Goal: Task Accomplishment & Management: Use online tool/utility

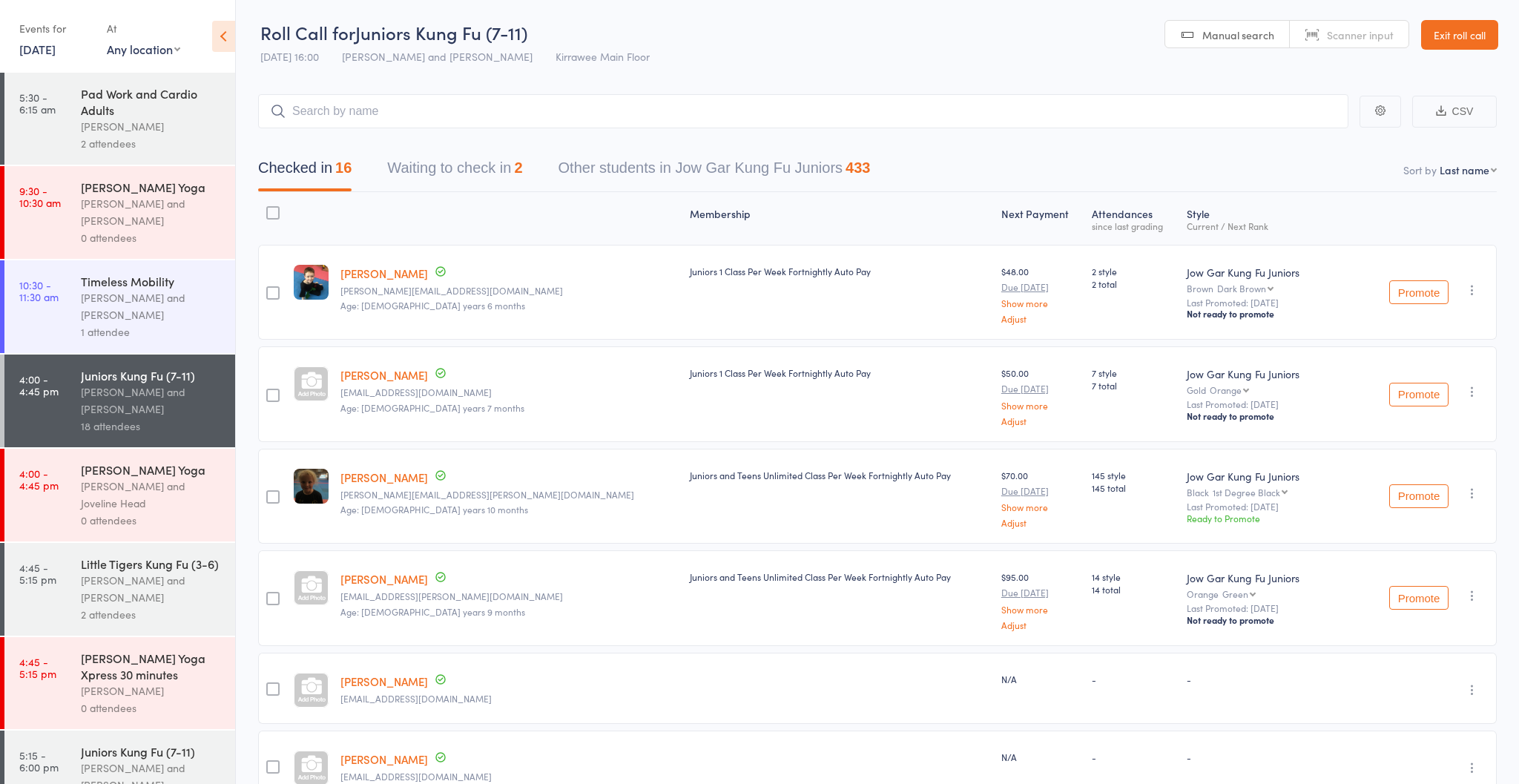
scroll to position [1, 0]
click at [97, 635] on div "Little Tigers Kung Fu (3-6) Nathan Head and Nathan Donnellan 2 attendees" at bounding box center [157, 589] width 154 height 92
click at [107, 616] on div "2 attendees" at bounding box center [151, 613] width 142 height 17
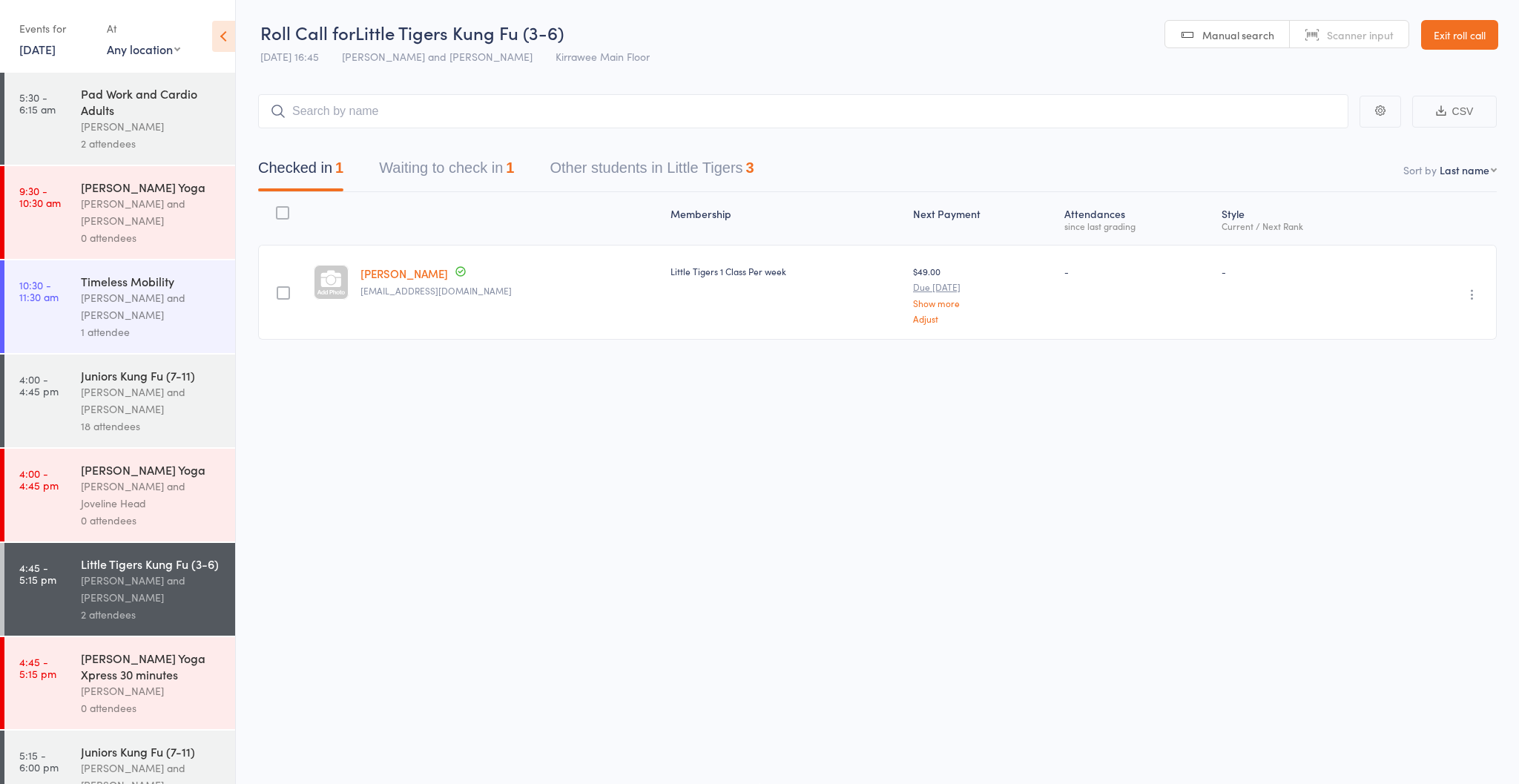
drag, startPoint x: 441, startPoint y: 197, endPoint x: 439, endPoint y: 185, distance: 12.2
click at [440, 197] on div "Membership Next Payment Atten­dances since last grading Style Current / Next Ra…" at bounding box center [877, 269] width 1239 height 154
click at [438, 178] on button "Waiting to check in 1" at bounding box center [447, 171] width 135 height 40
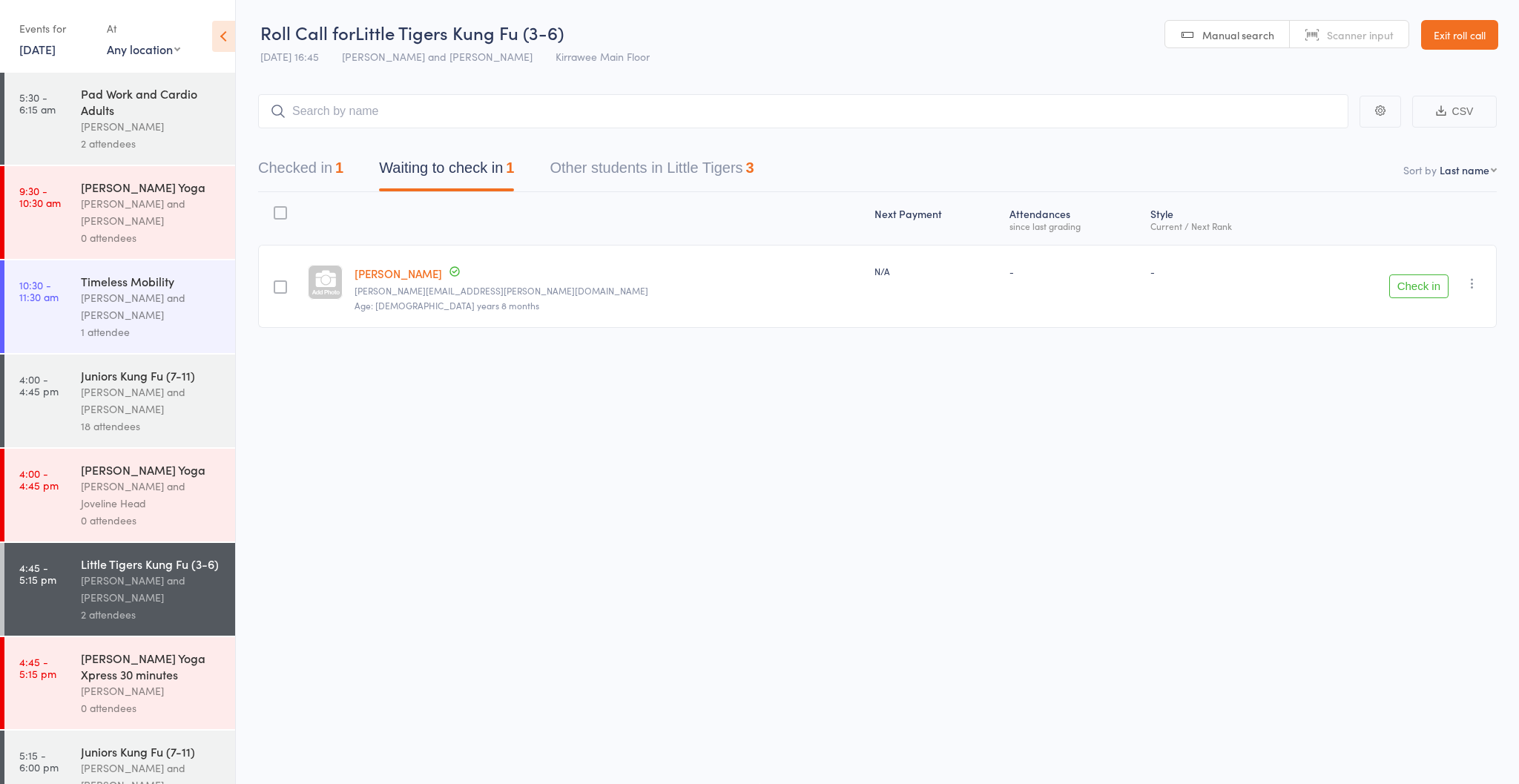
click at [296, 178] on button "Checked in 1" at bounding box center [301, 171] width 85 height 40
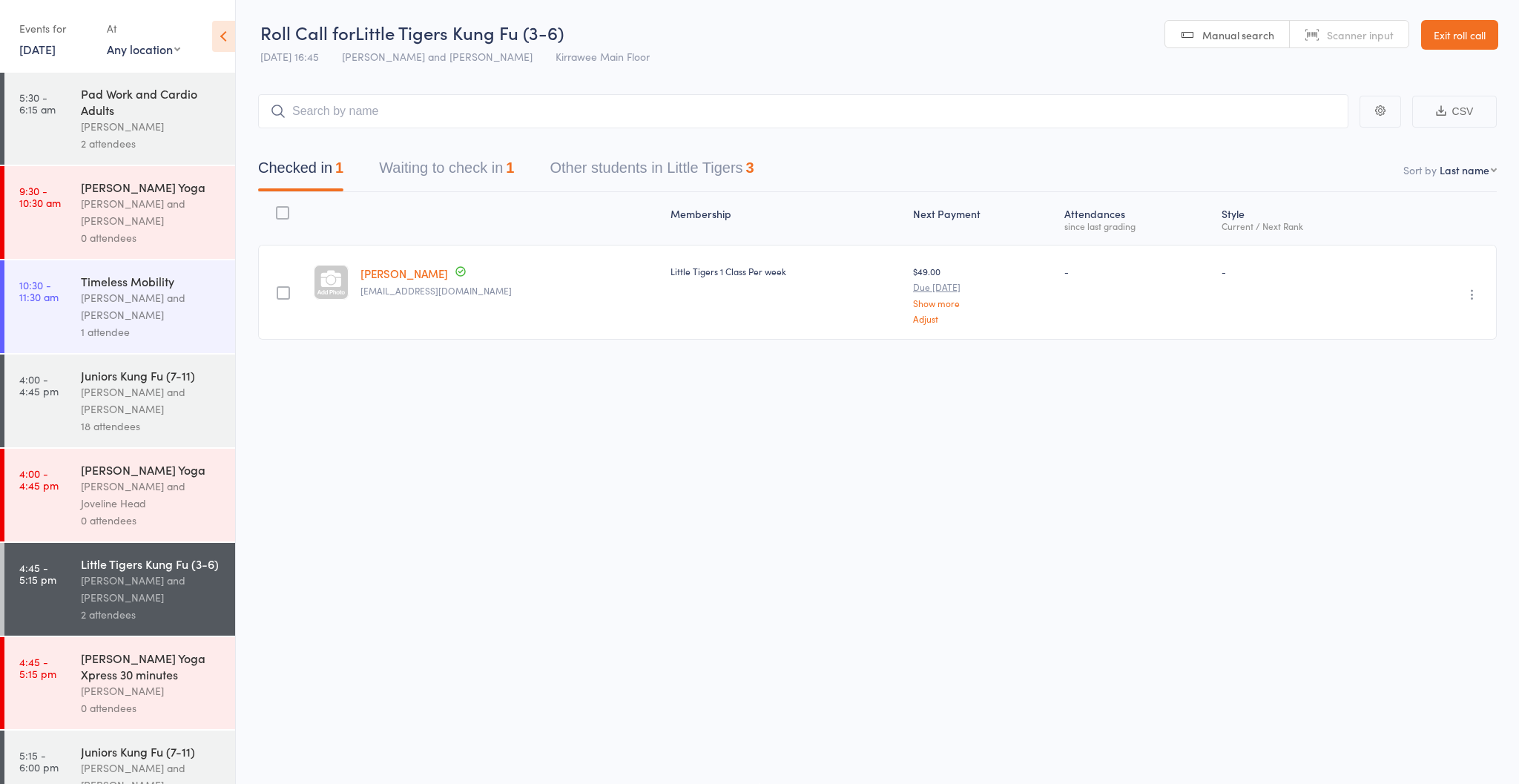
click at [55, 47] on link "[DATE]" at bounding box center [37, 48] width 36 height 17
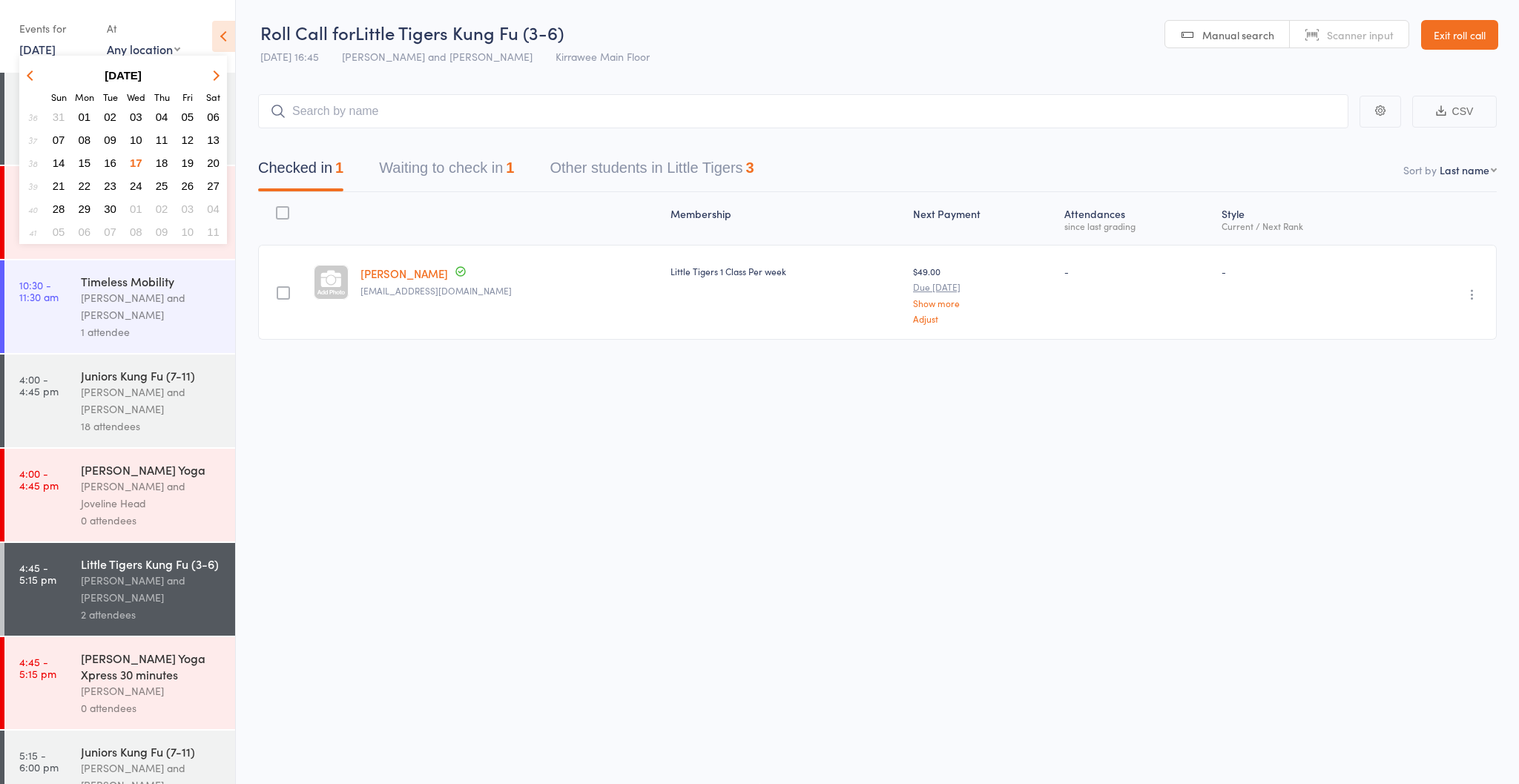
click at [219, 142] on span "13" at bounding box center [213, 140] width 12 height 12
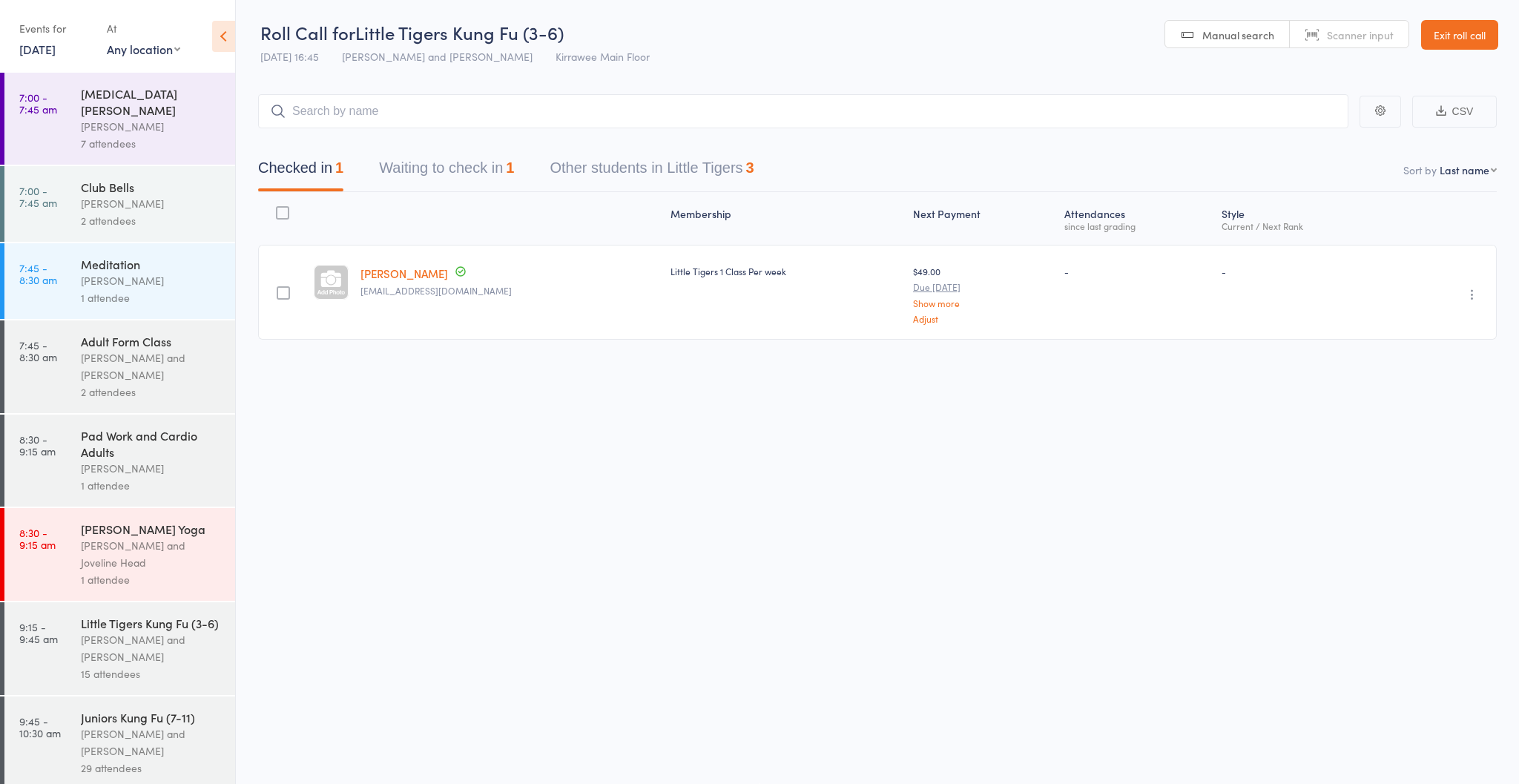
click at [36, 59] on div "Events for 13 Sep, 2025 D Sep, YYYY September 2025 Sun Mon Tue Wed Thu Fri Sat …" at bounding box center [55, 39] width 73 height 44
click at [44, 58] on div "Events for 13 Sep, 2025 D Sep, YYYY September 2025 Sun Mon Tue Wed Thu Fri Sat …" at bounding box center [55, 39] width 73 height 44
click at [45, 55] on link "13 Sep, 2025" at bounding box center [37, 48] width 36 height 17
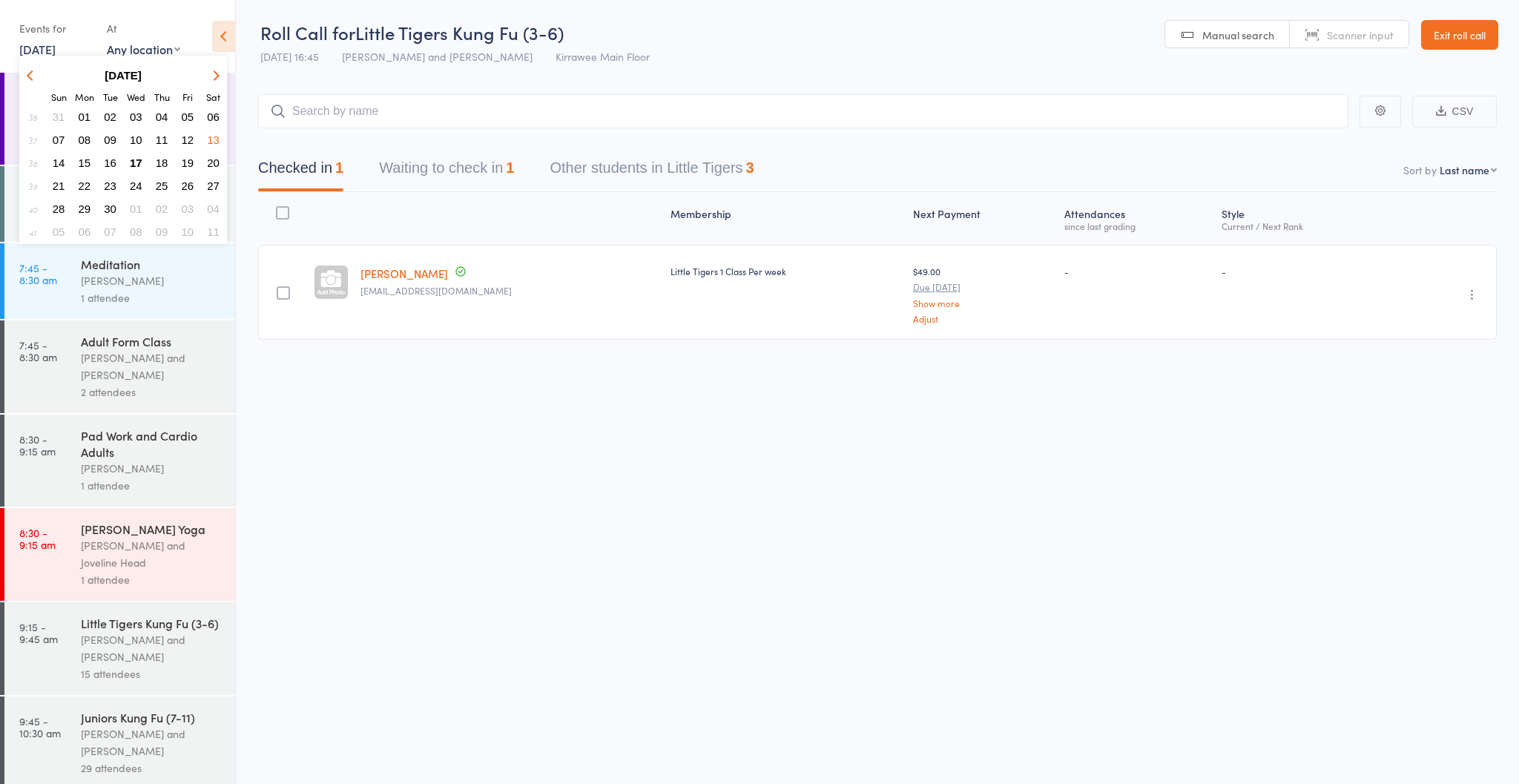
click at [192, 142] on span "12" at bounding box center [188, 140] width 12 height 12
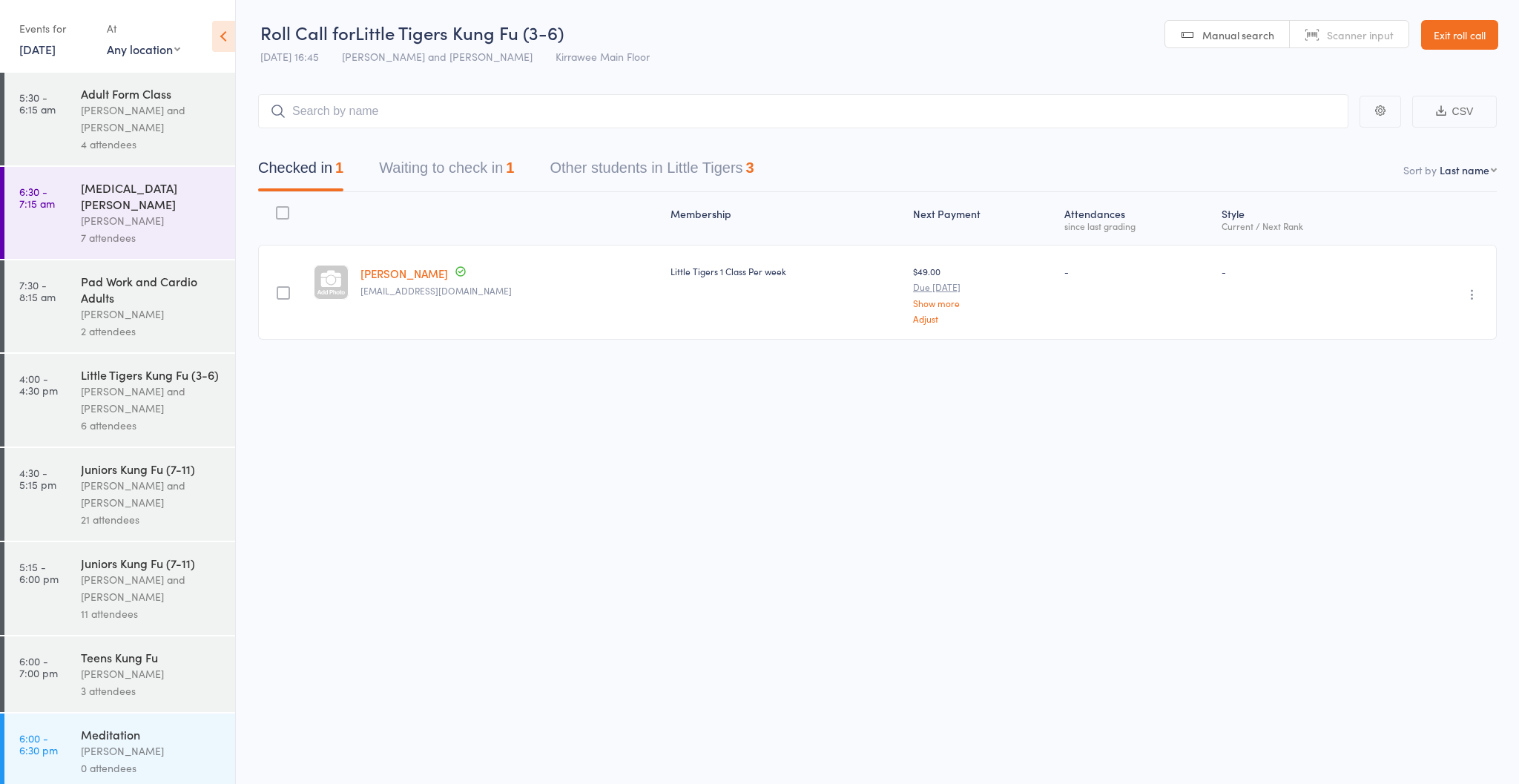
click at [106, 367] on div "Little Tigers Kung Fu (3-6)" at bounding box center [151, 374] width 142 height 17
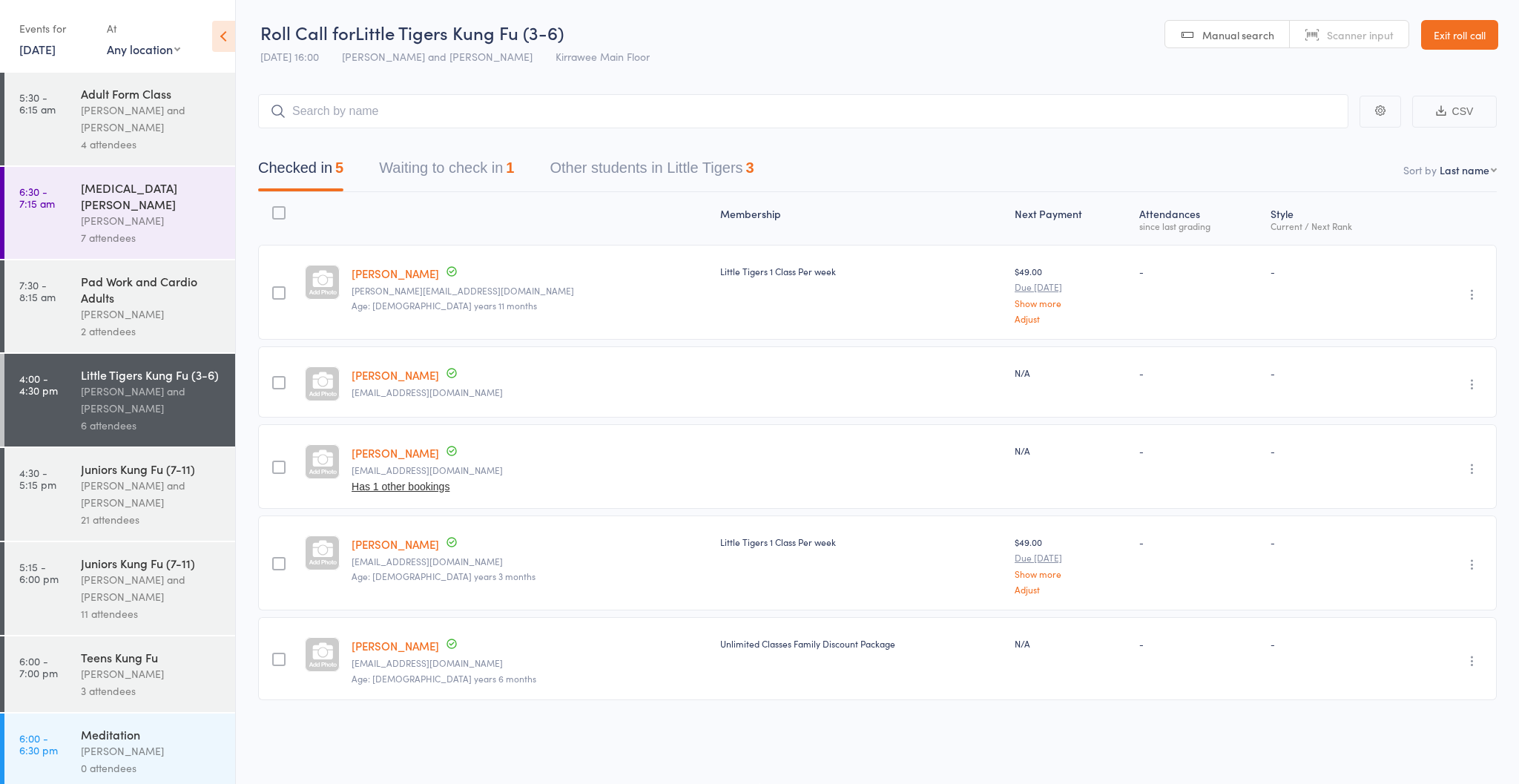
click at [55, 48] on link "12 Sep, 2025" at bounding box center [37, 48] width 36 height 17
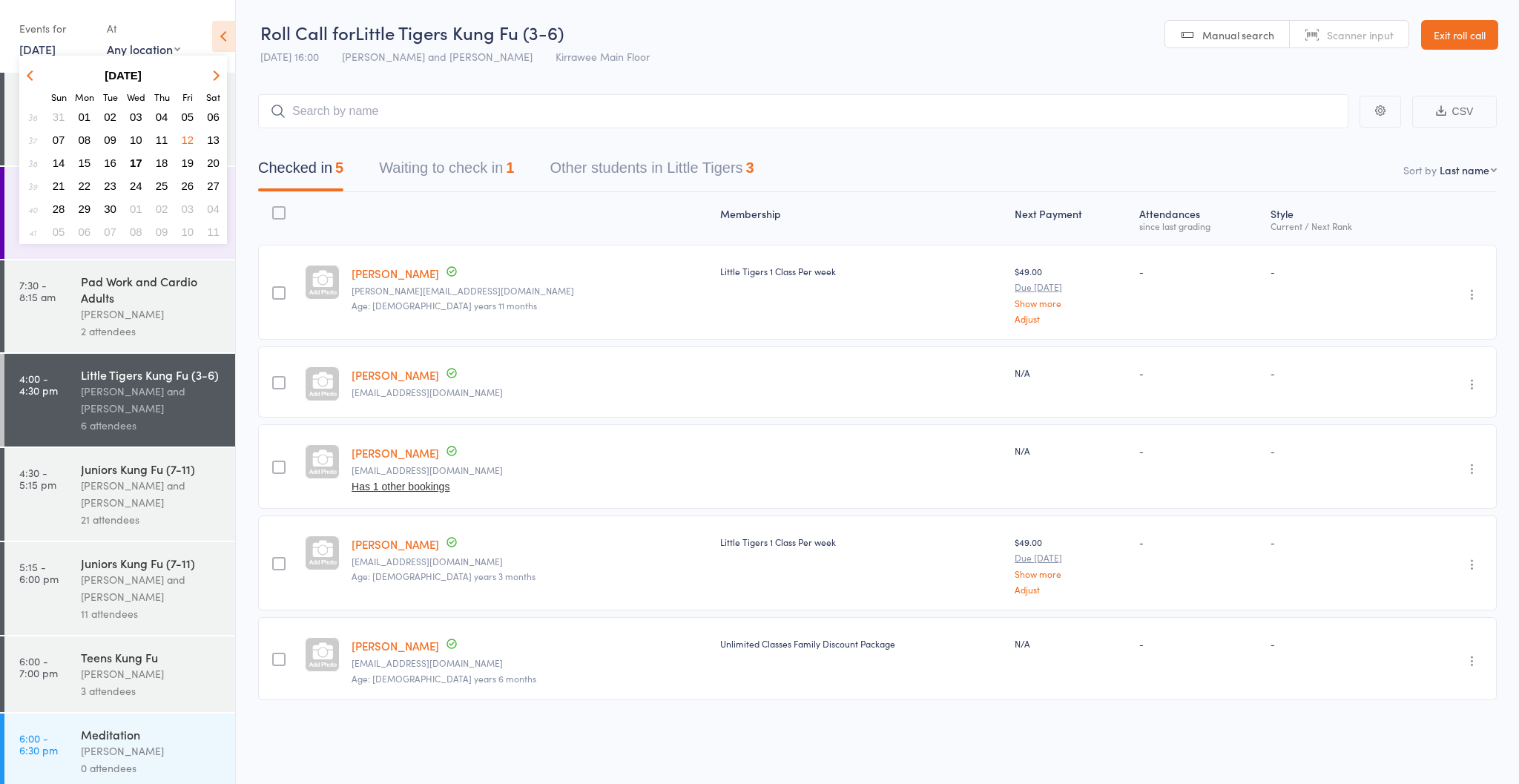
click at [140, 163] on span "17" at bounding box center [136, 163] width 12 height 12
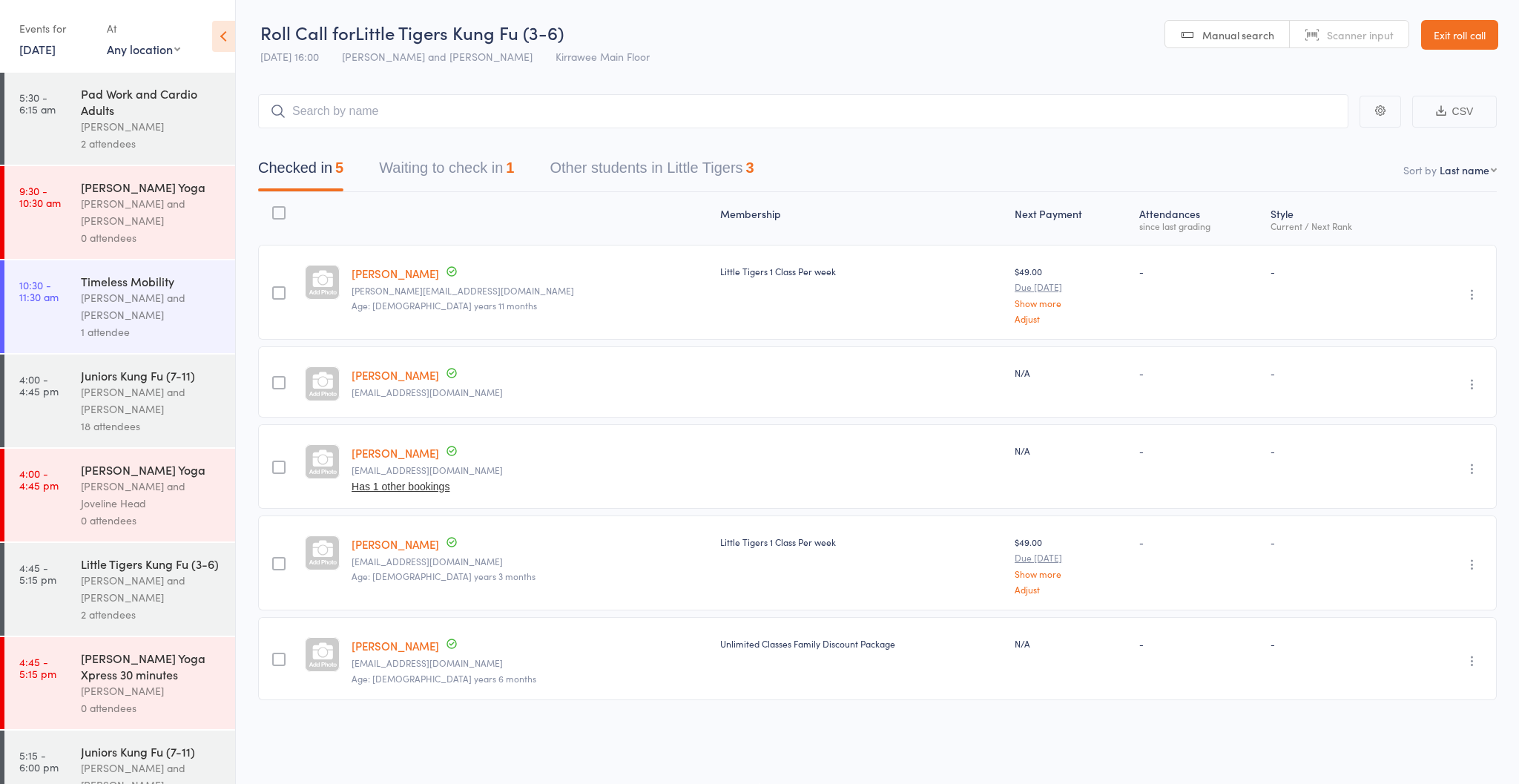
click at [111, 605] on div "[PERSON_NAME] and [PERSON_NAME]" at bounding box center [151, 589] width 142 height 34
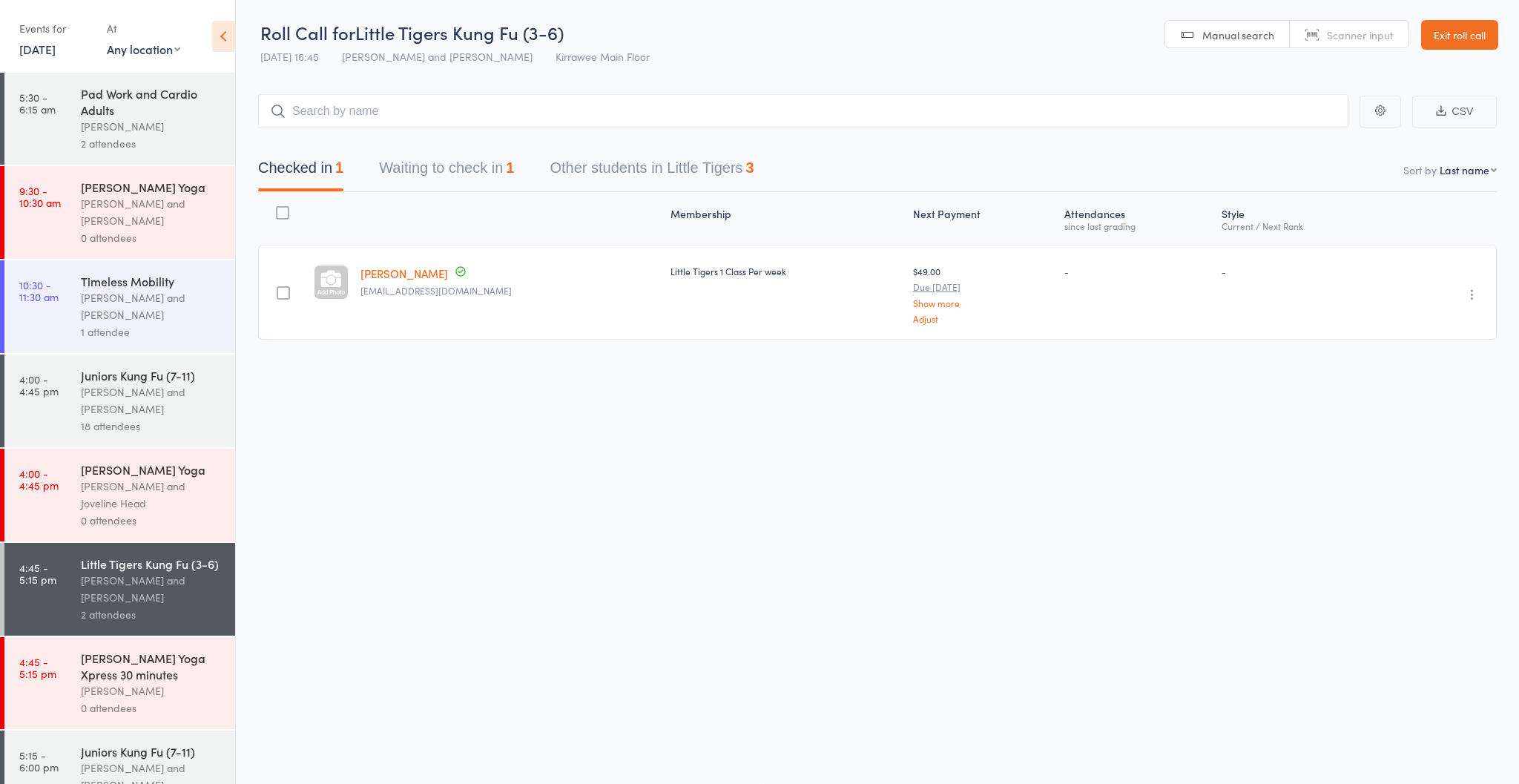
click at [82, 395] on div "[PERSON_NAME] and [PERSON_NAME]" at bounding box center [151, 400] width 142 height 34
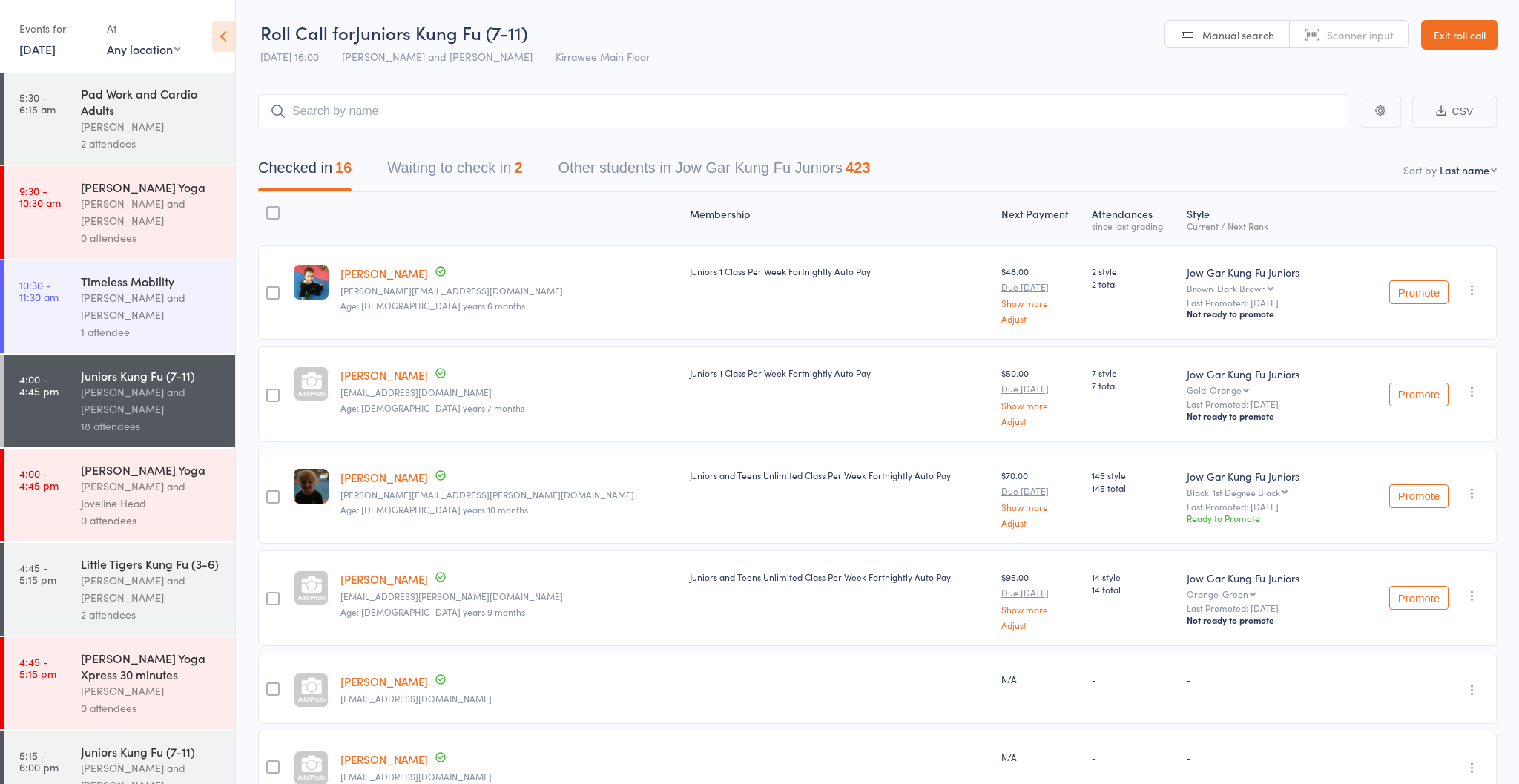
click at [137, 572] on div "[PERSON_NAME] and [PERSON_NAME]" at bounding box center [151, 589] width 142 height 34
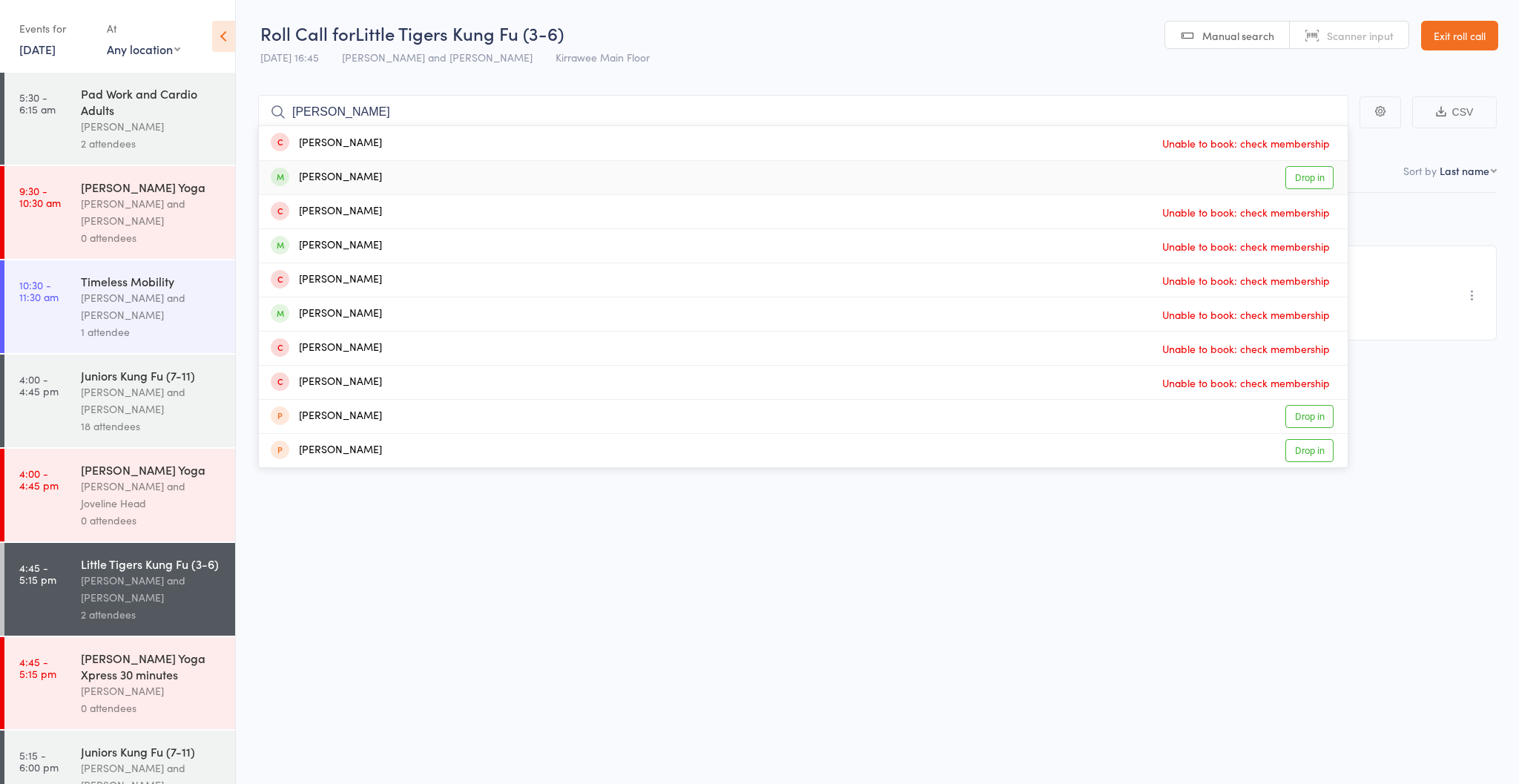
type input "Hannah"
click at [1298, 179] on link "Drop in" at bounding box center [1309, 177] width 48 height 23
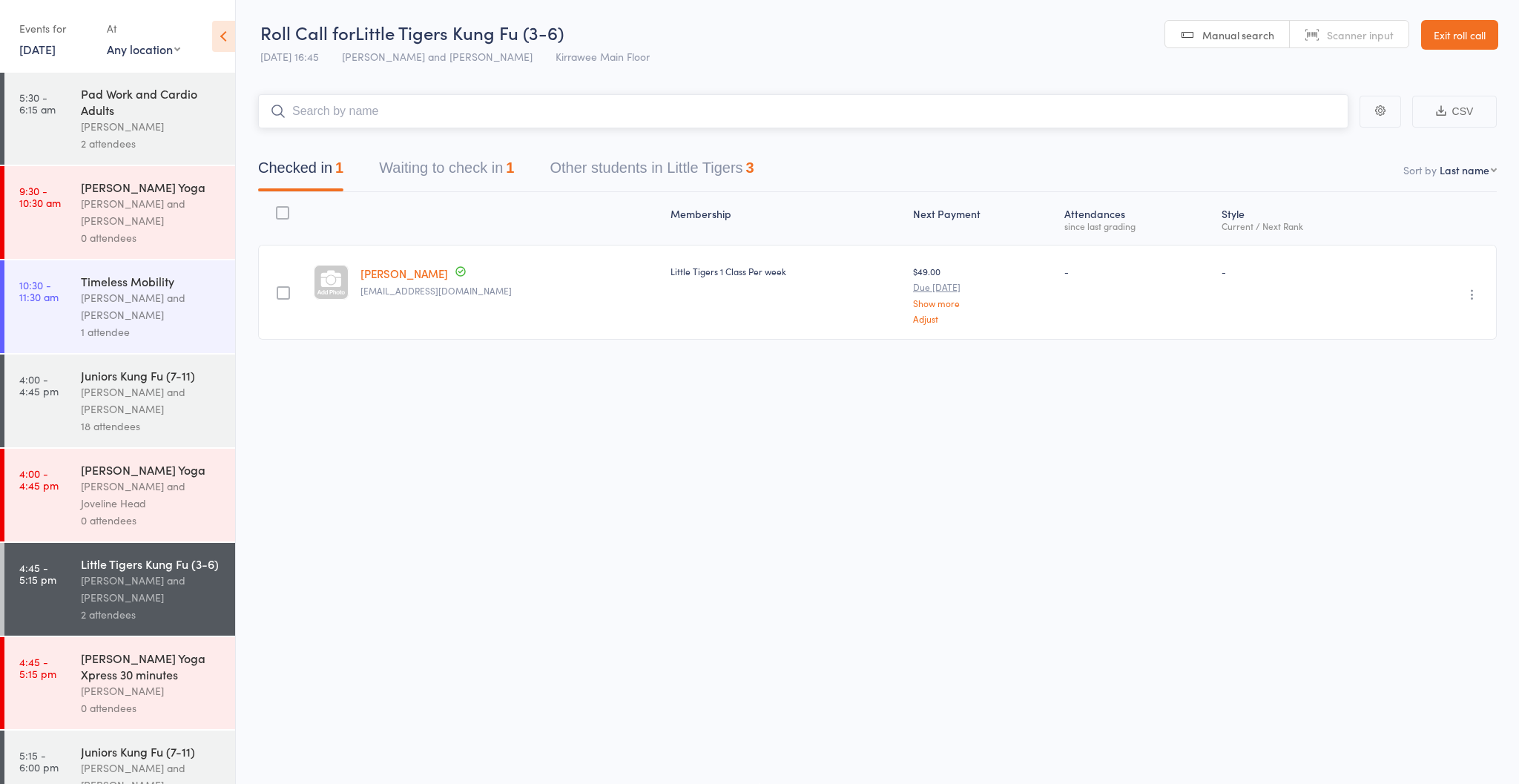
scroll to position [1, 0]
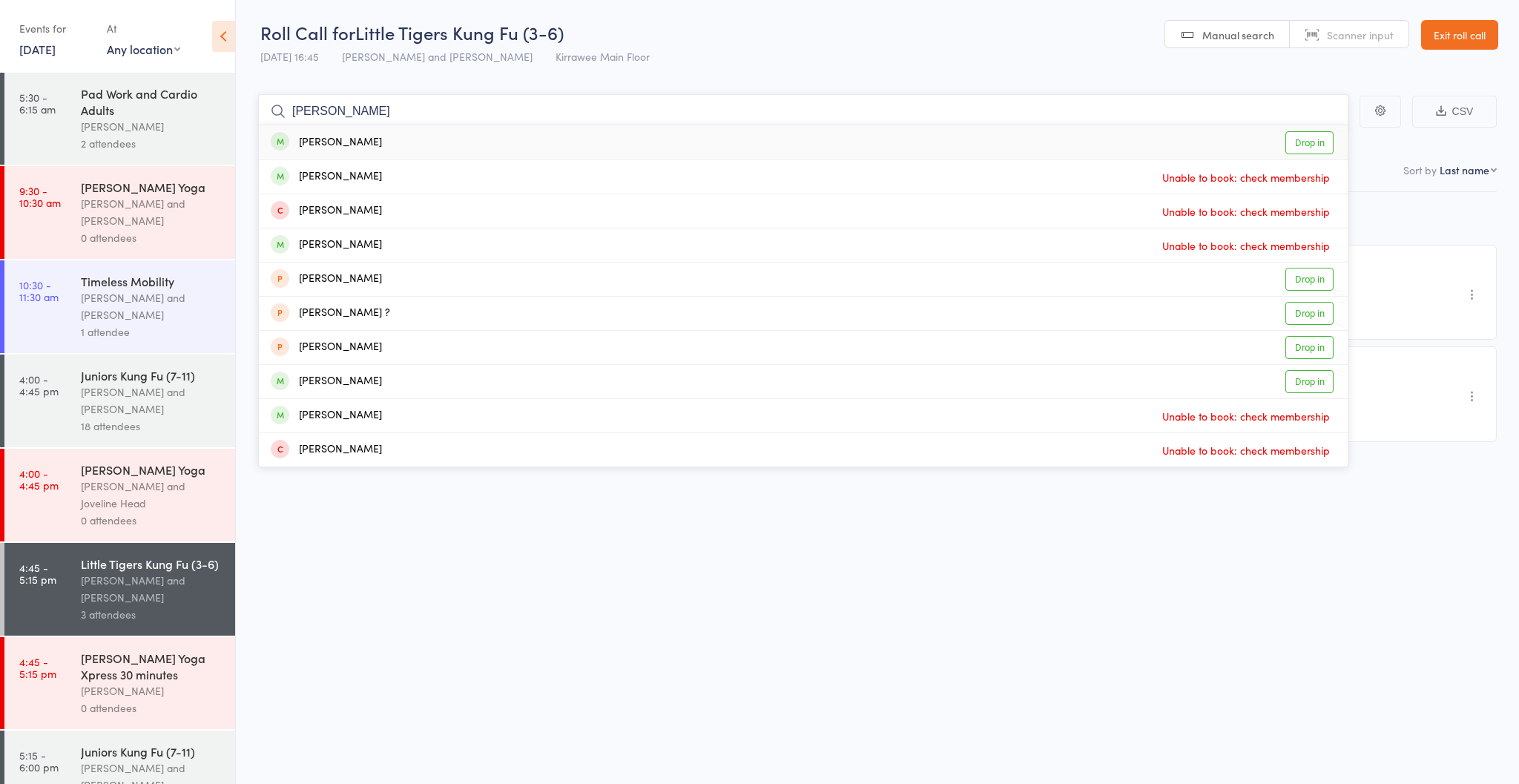
type input "Marcus"
drag, startPoint x: 1502, startPoint y: 287, endPoint x: 158, endPoint y: 420, distance: 1350.6
click at [160, 421] on div "18 attendees" at bounding box center [151, 425] width 142 height 17
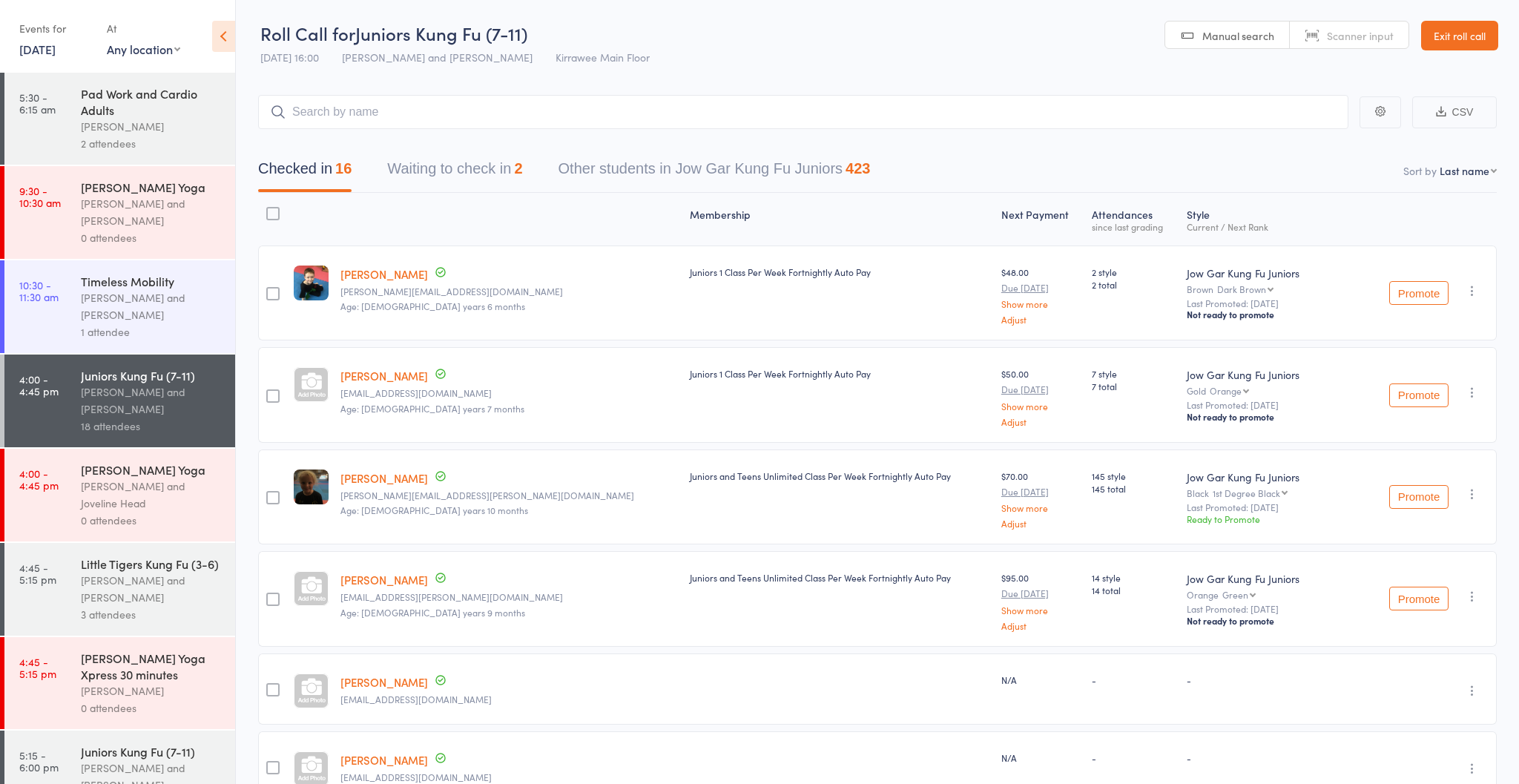
drag, startPoint x: 134, startPoint y: 572, endPoint x: 127, endPoint y: 565, distance: 9.9
click at [132, 572] on div "[PERSON_NAME] and [PERSON_NAME]" at bounding box center [151, 589] width 142 height 34
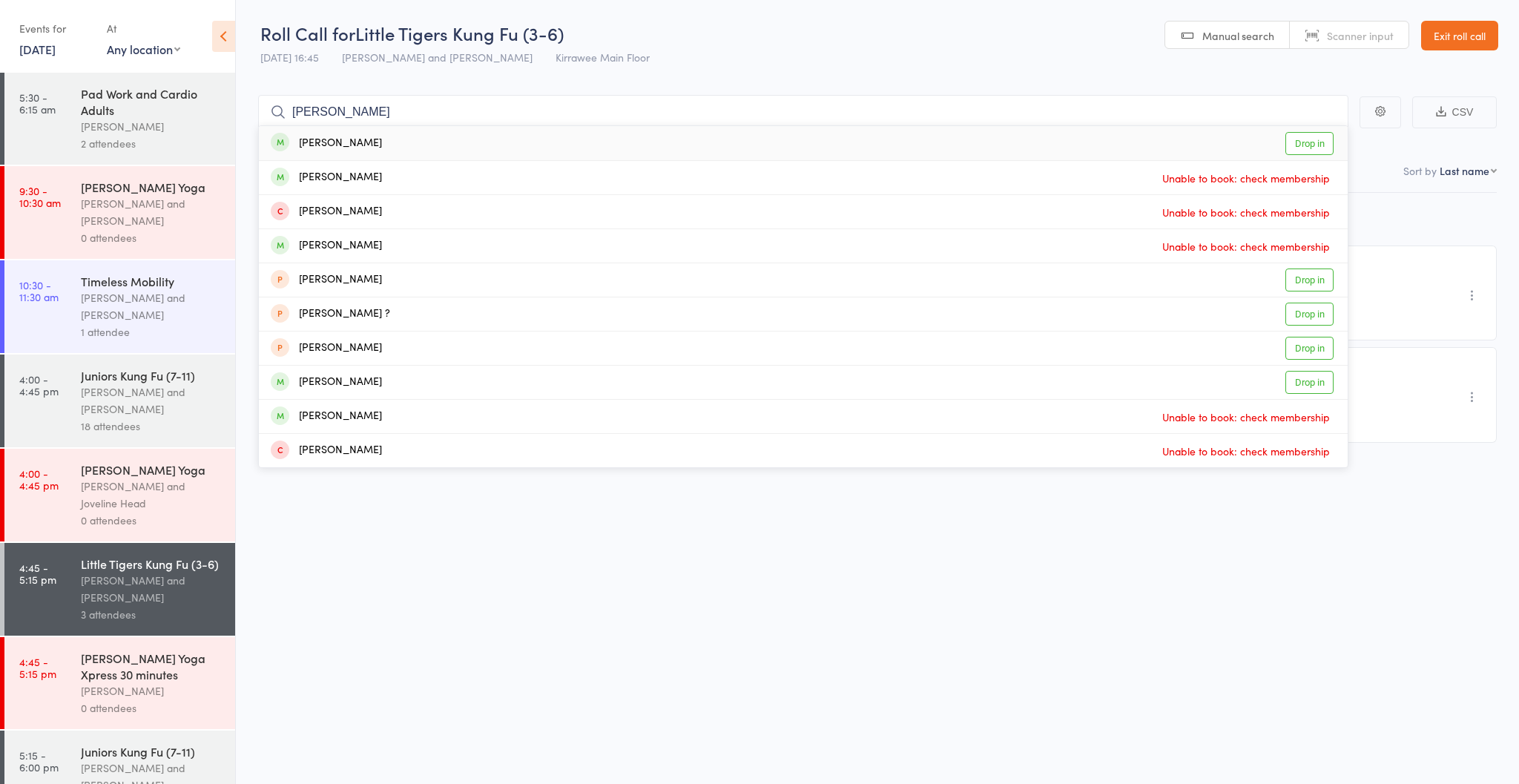
type input "Marcus"
drag, startPoint x: 1104, startPoint y: 430, endPoint x: 1298, endPoint y: 142, distance: 347.2
click at [1298, 142] on link "Drop in" at bounding box center [1309, 143] width 48 height 23
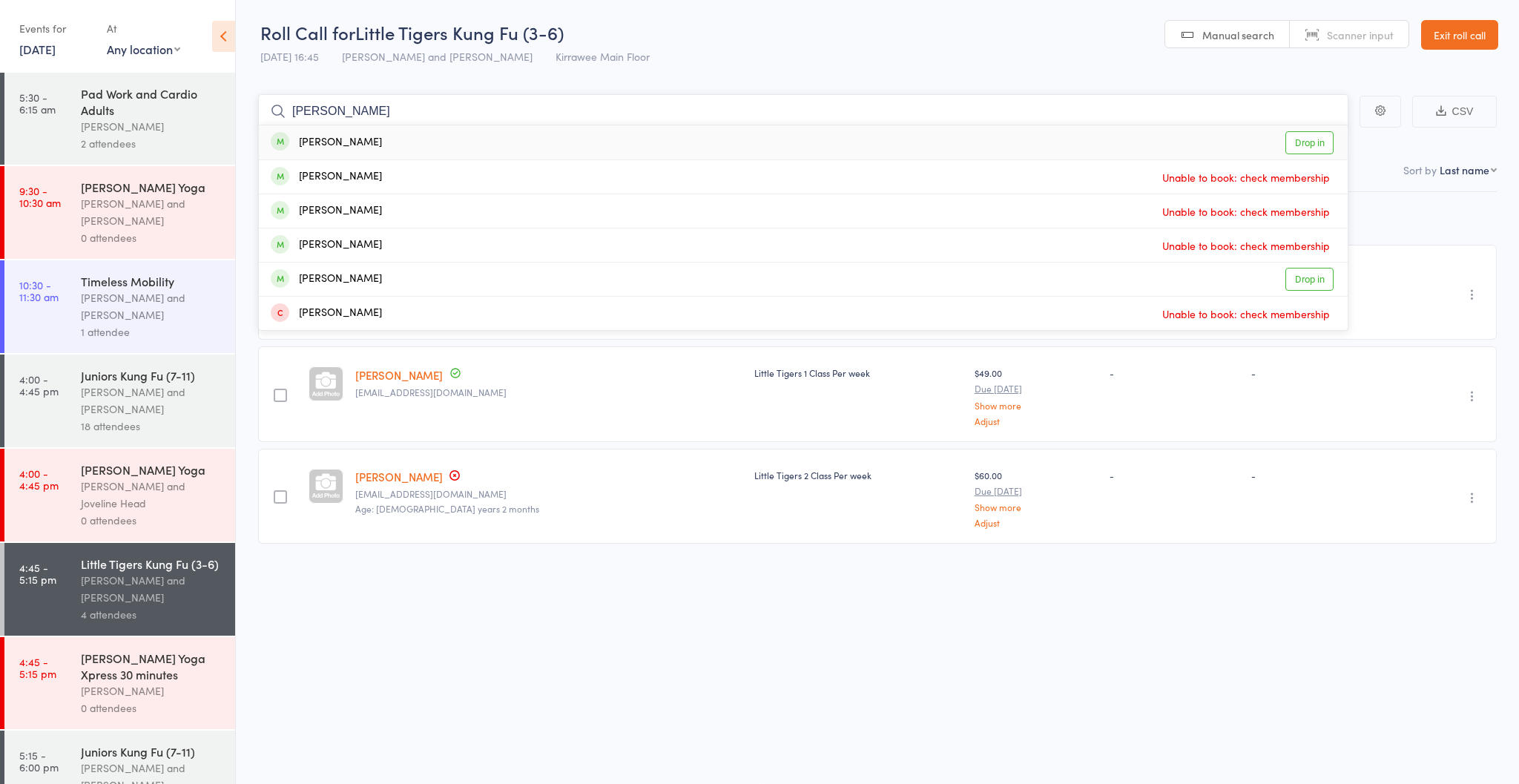
scroll to position [2, 0]
type input "Audrey"
click at [1293, 141] on link "Drop in" at bounding box center [1309, 142] width 48 height 23
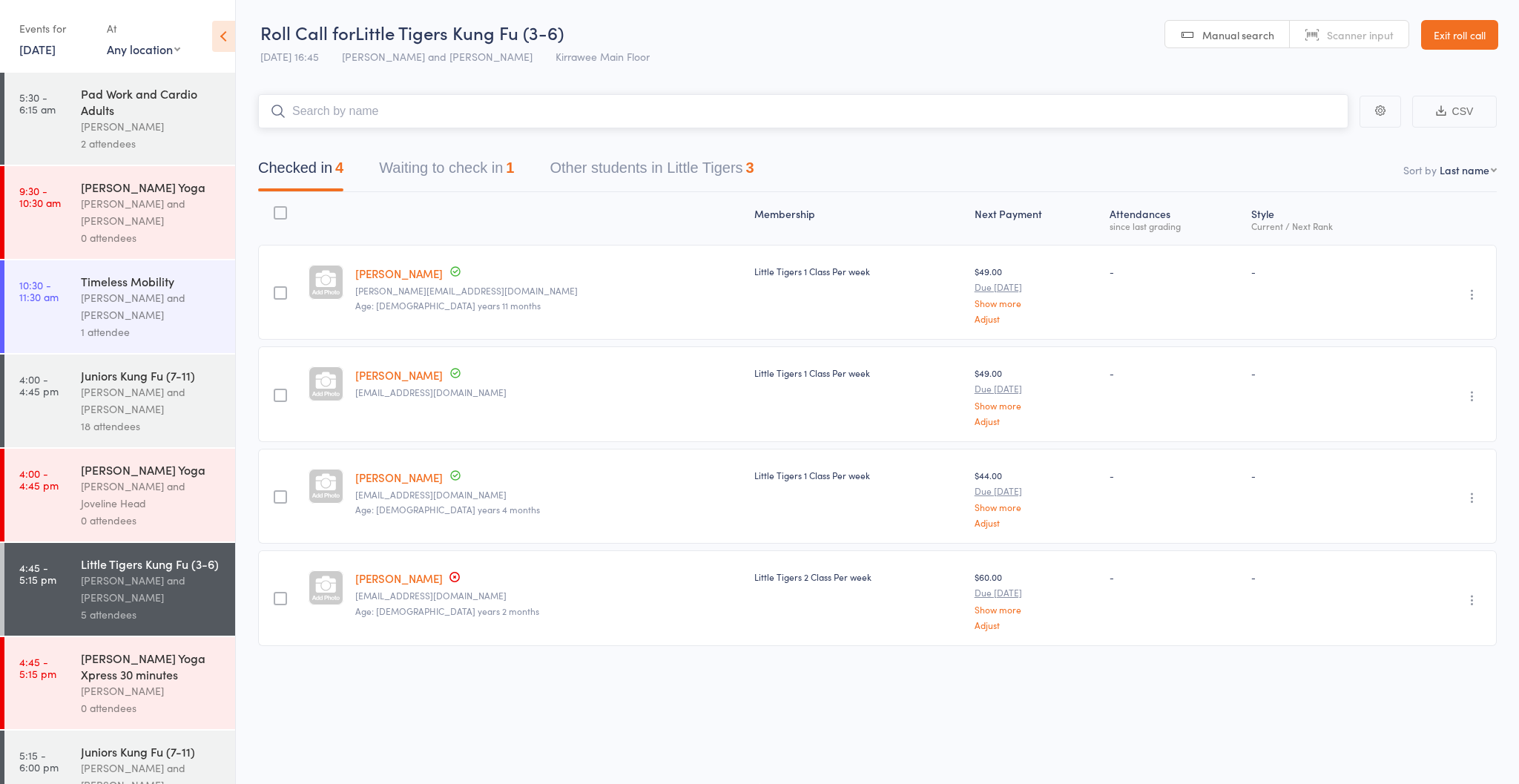
scroll to position [1, 0]
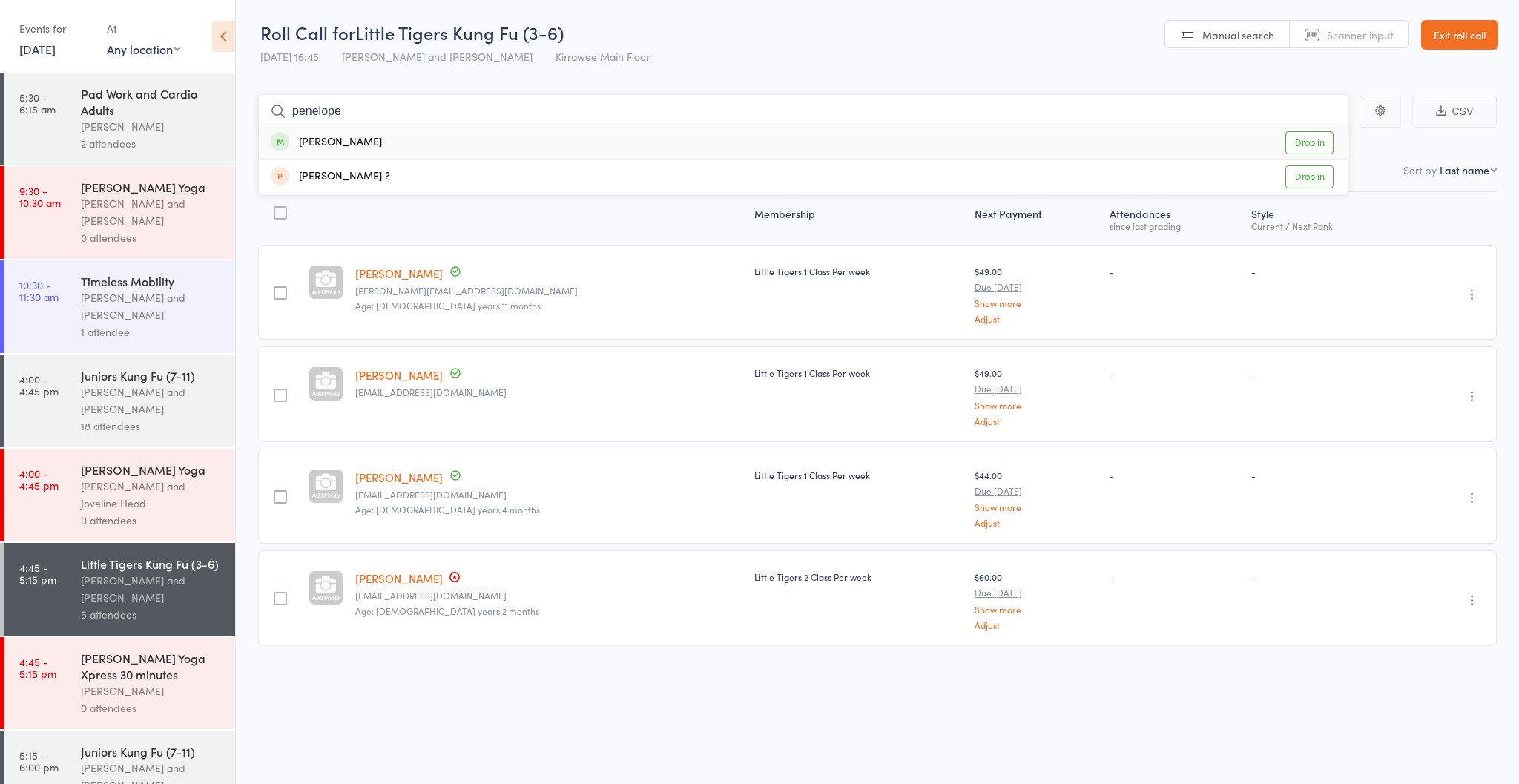
type input "Penelope"
drag, startPoint x: 695, startPoint y: 408, endPoint x: 1304, endPoint y: 140, distance: 665.4
click at [1304, 140] on link "Drop in" at bounding box center [1309, 142] width 48 height 23
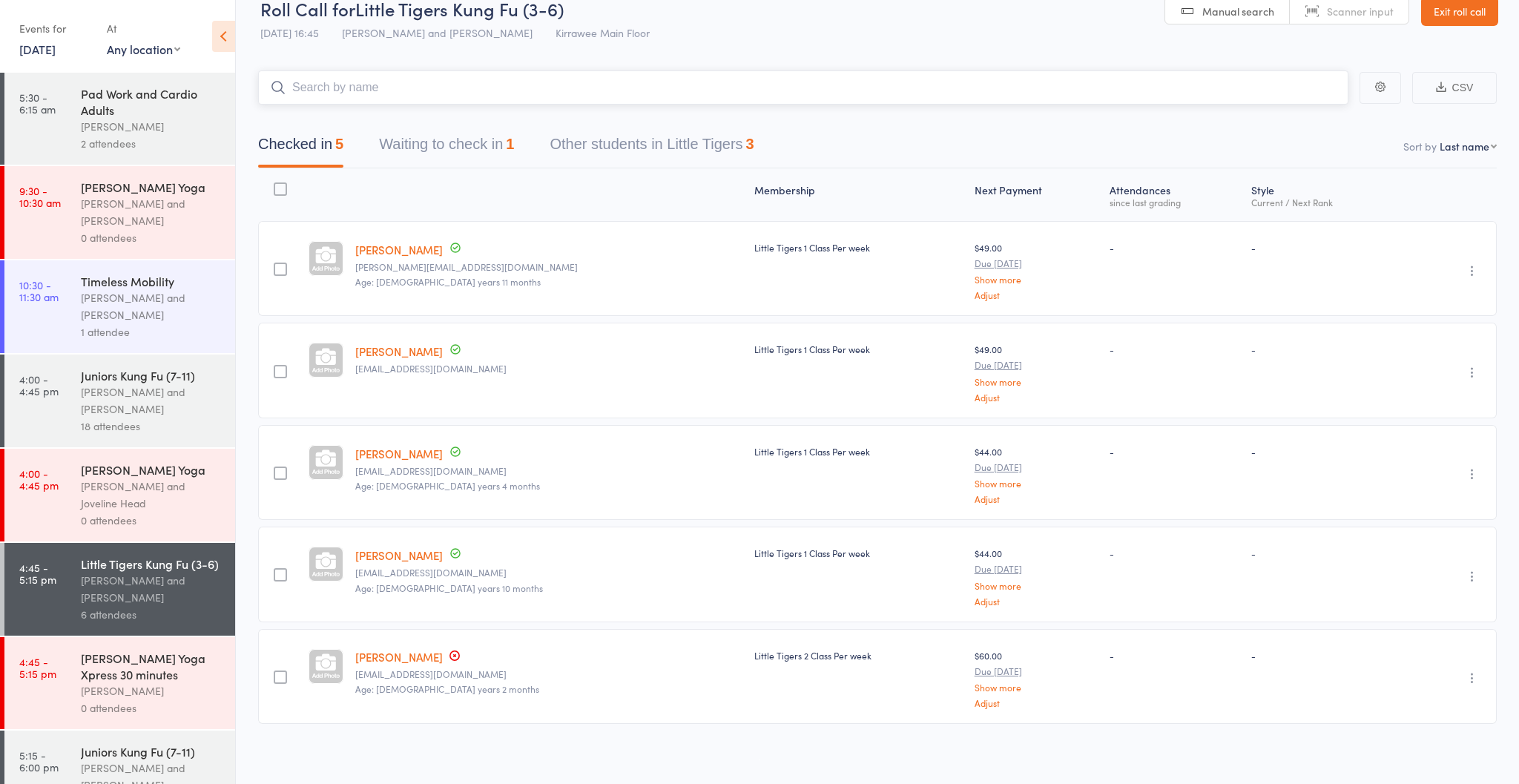
scroll to position [25, 1]
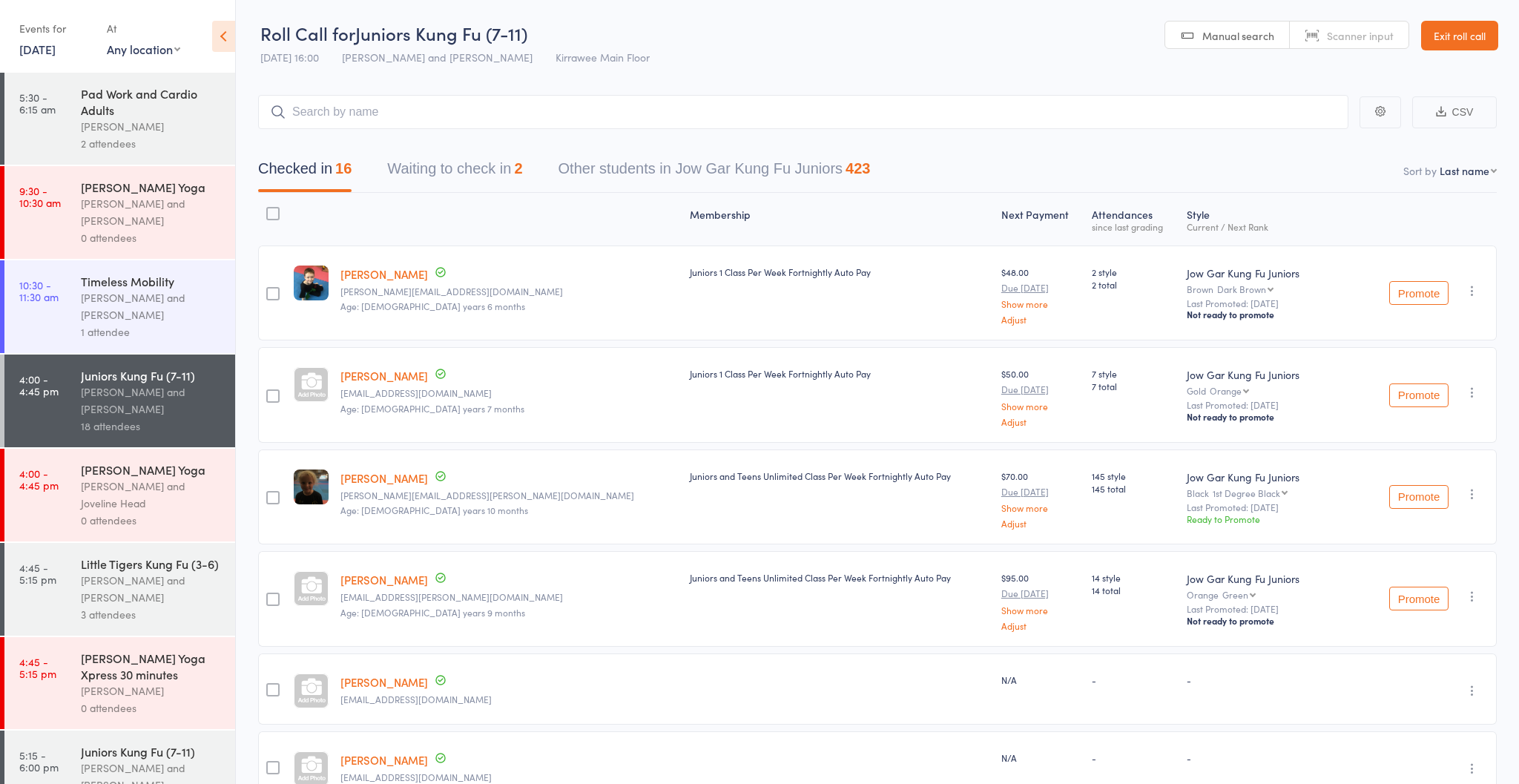
click at [1454, 43] on link "Exit roll call" at bounding box center [1460, 36] width 77 height 30
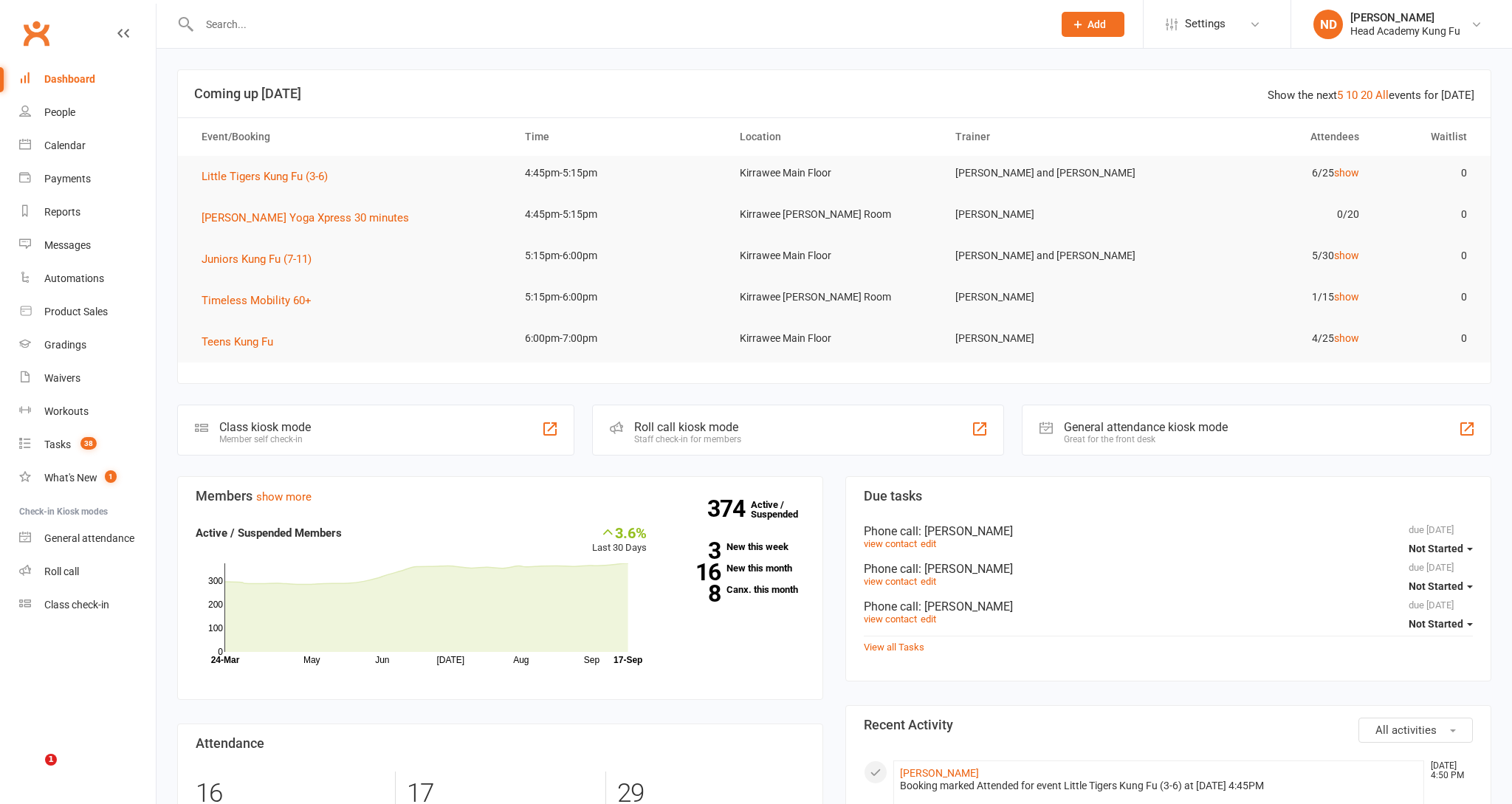
click at [236, 32] on input "text" at bounding box center [619, 24] width 848 height 21
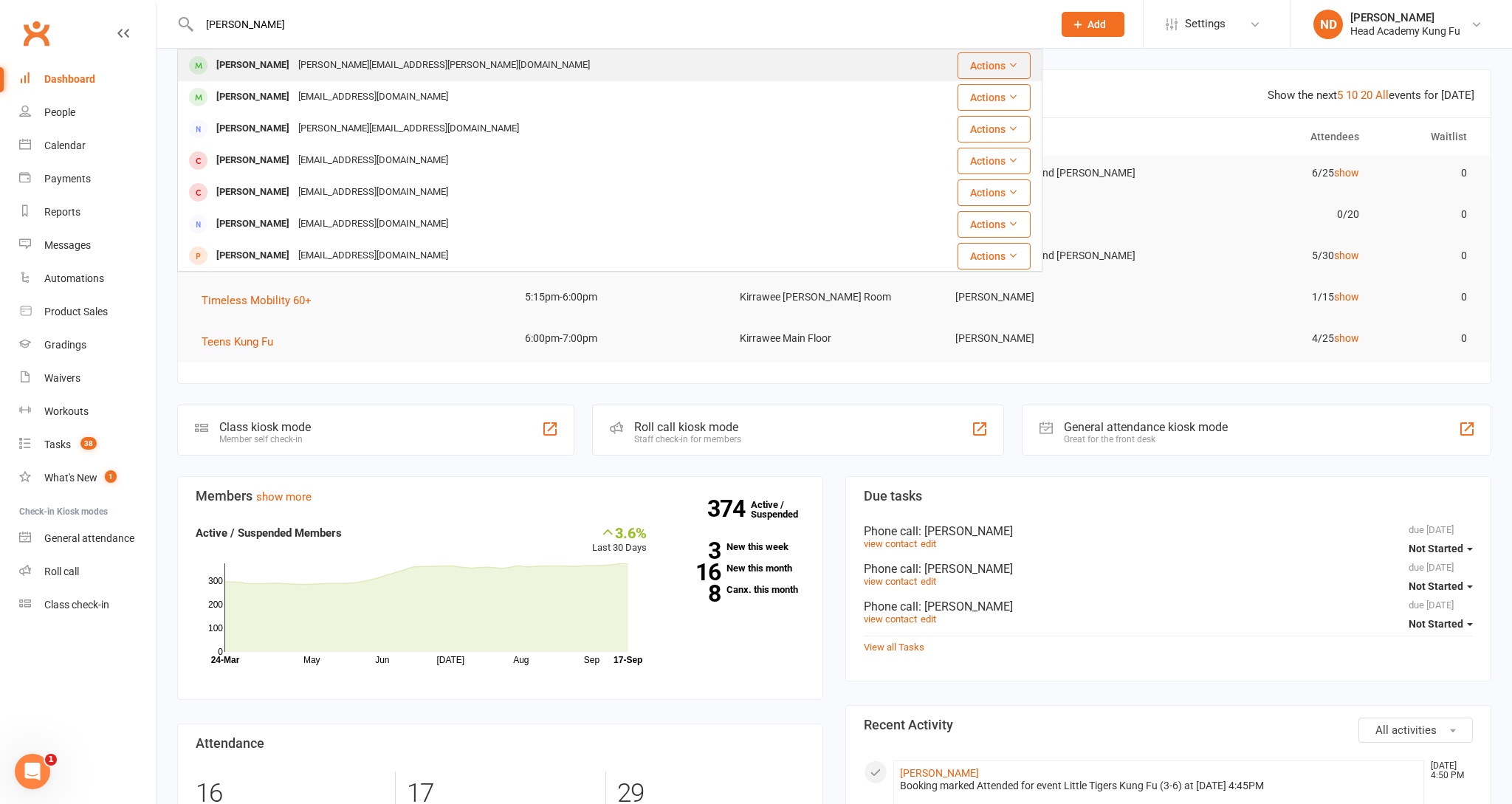
type input "Alejandro"
click at [898, 60] on div "Actions" at bounding box center [964, 66] width 133 height 26
click at [262, 60] on div "Alejandro Pedicino" at bounding box center [253, 65] width 82 height 21
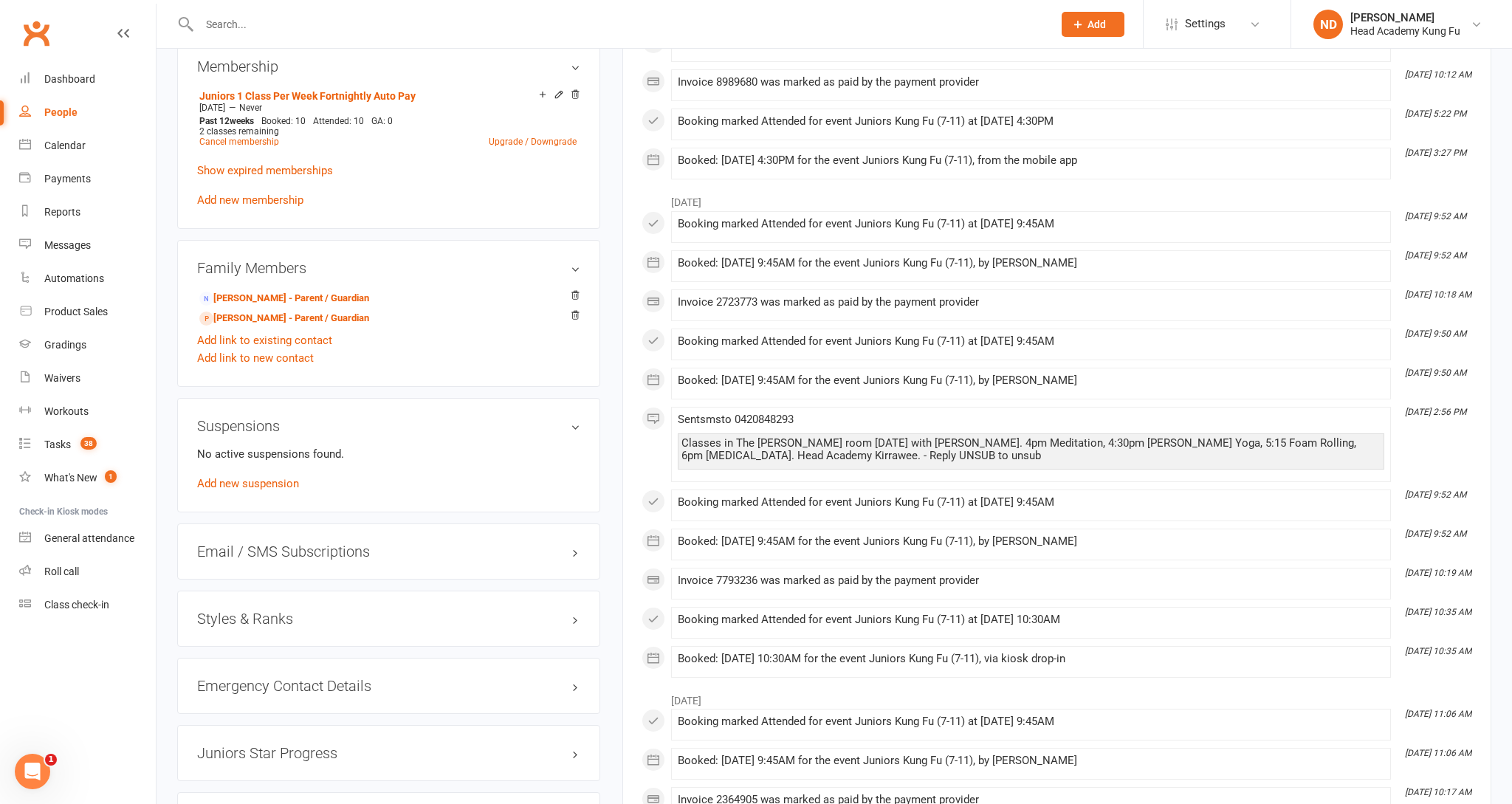
scroll to position [893, 0]
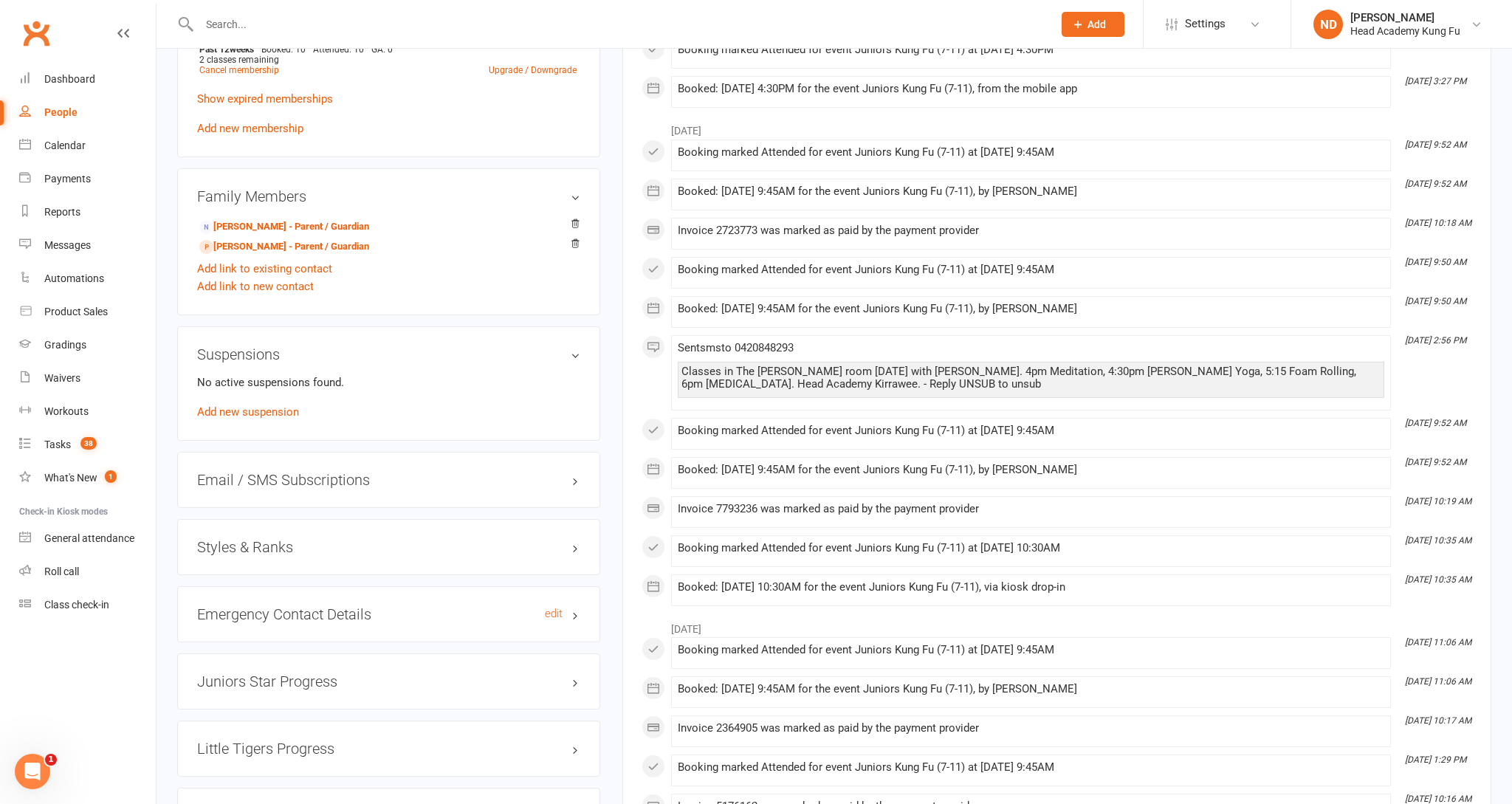
click at [279, 613] on h3 "Emergency Contact Details edit" at bounding box center [388, 614] width 383 height 17
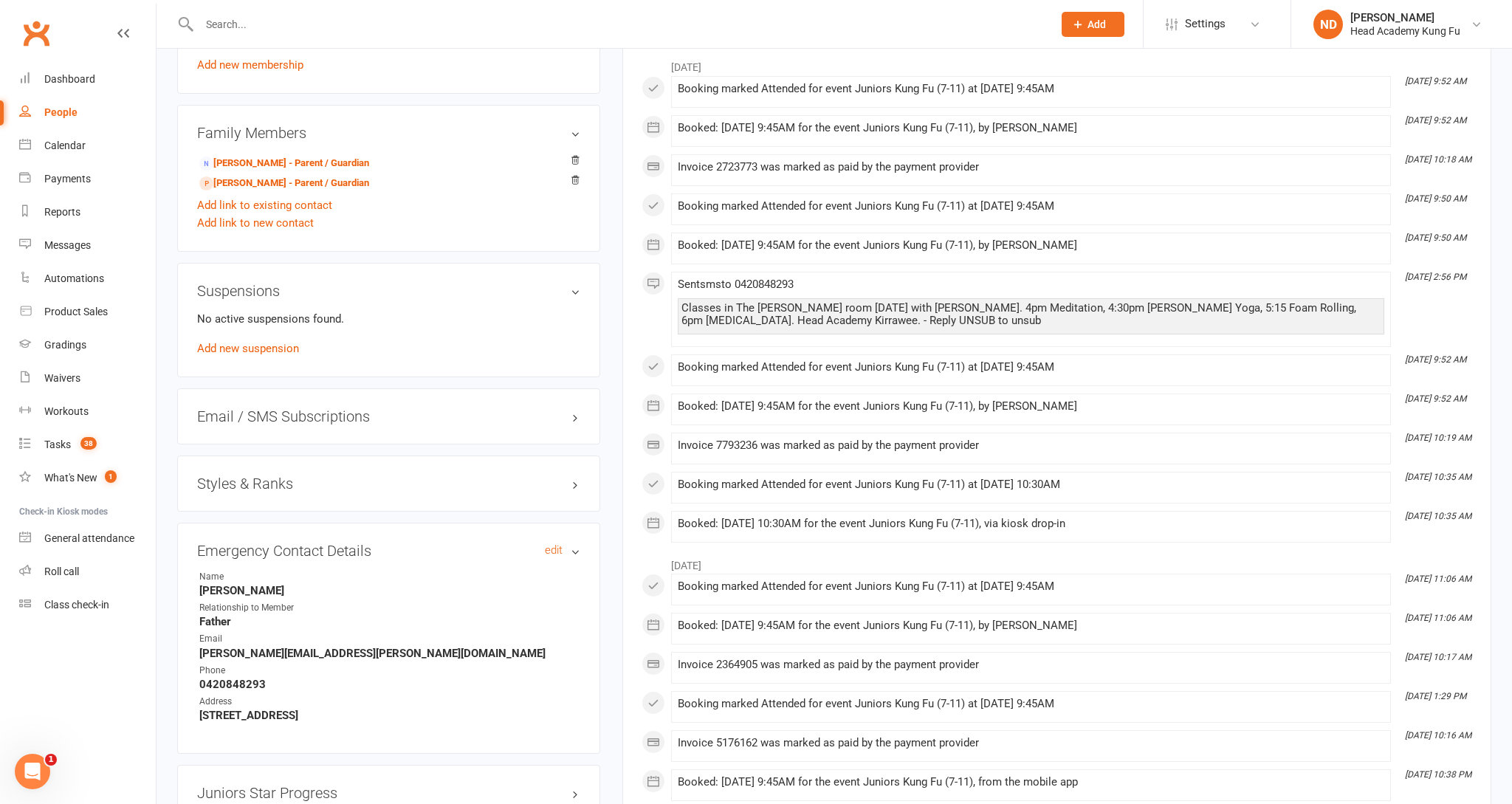
scroll to position [996, 0]
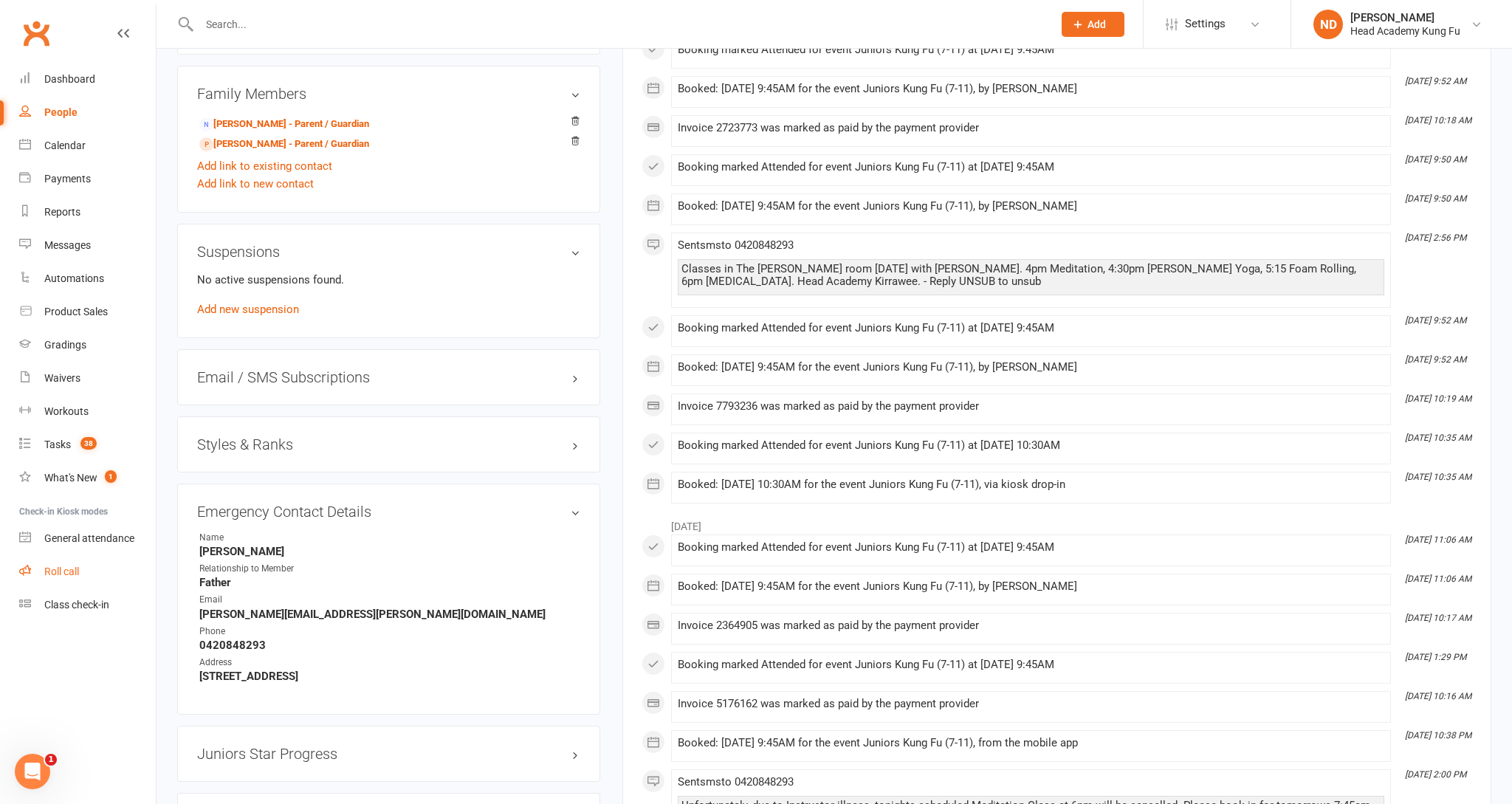
click at [52, 565] on div "Roll call" at bounding box center [62, 570] width 35 height 11
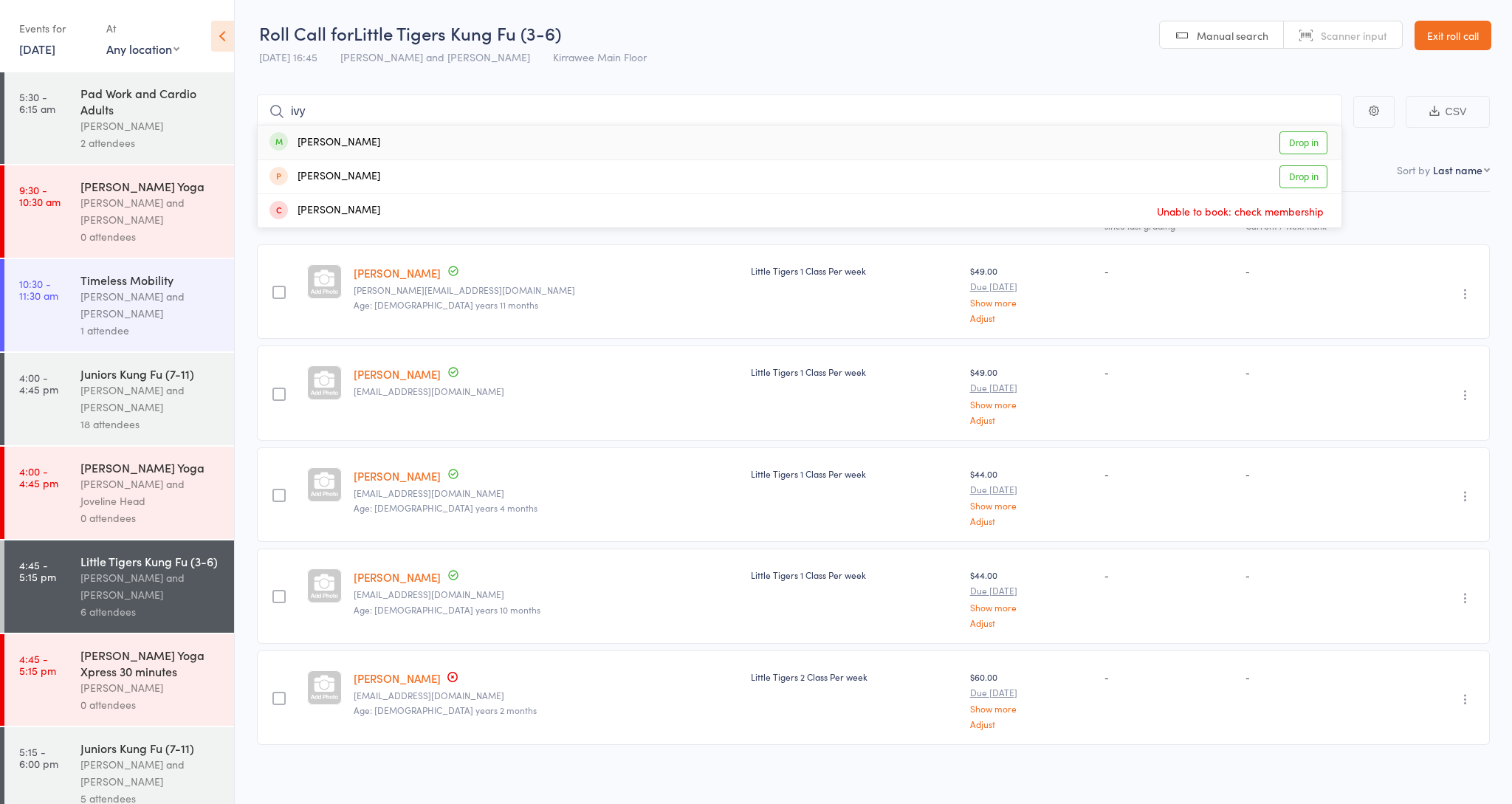
type input "ivy"
click at [1284, 143] on link "Drop in" at bounding box center [1303, 143] width 48 height 23
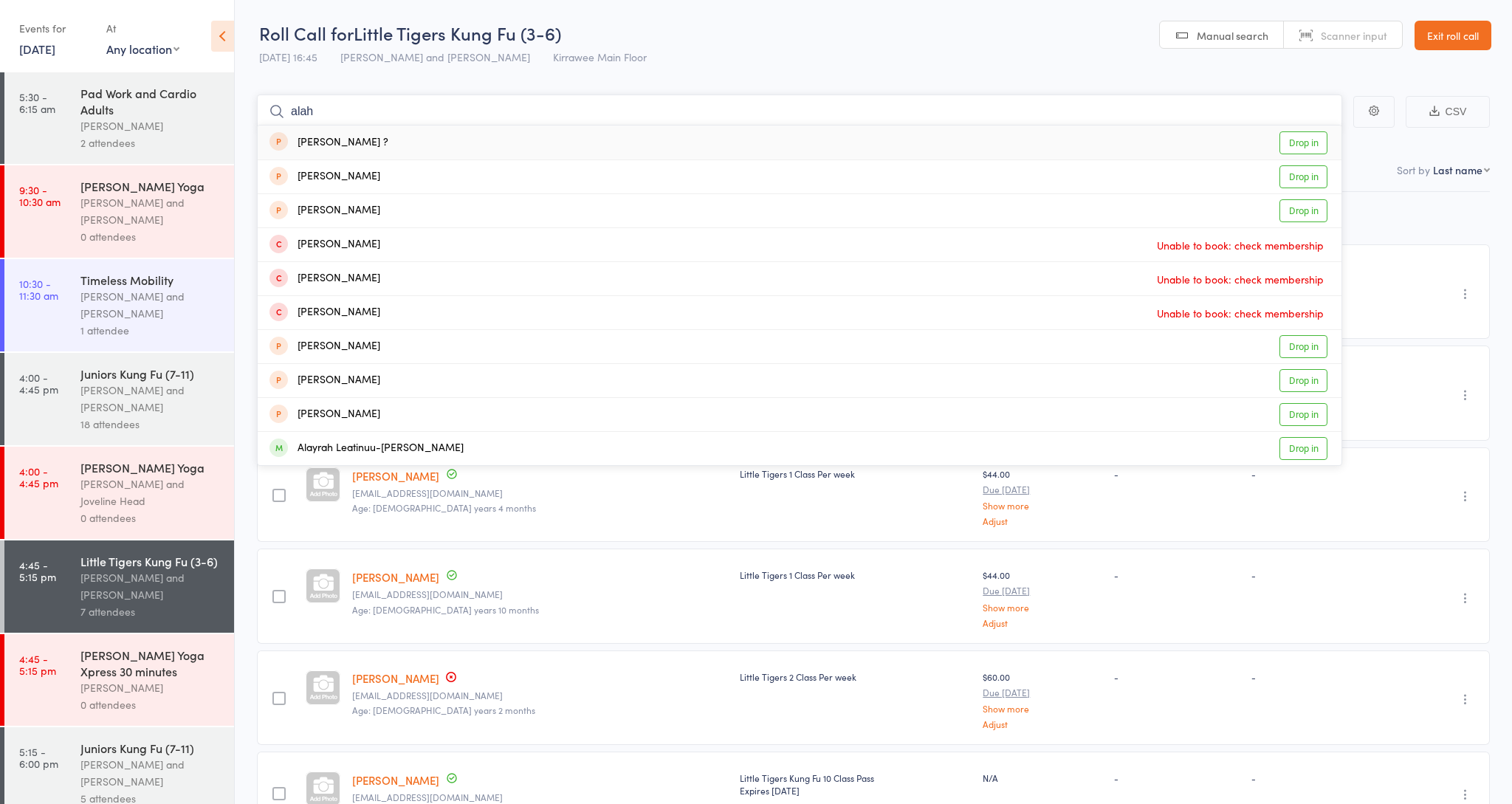
type input "alas"
drag, startPoint x: 1486, startPoint y: 234, endPoint x: 1299, endPoint y: 448, distance: 284.2
click at [1299, 448] on link "Drop in" at bounding box center [1303, 448] width 48 height 23
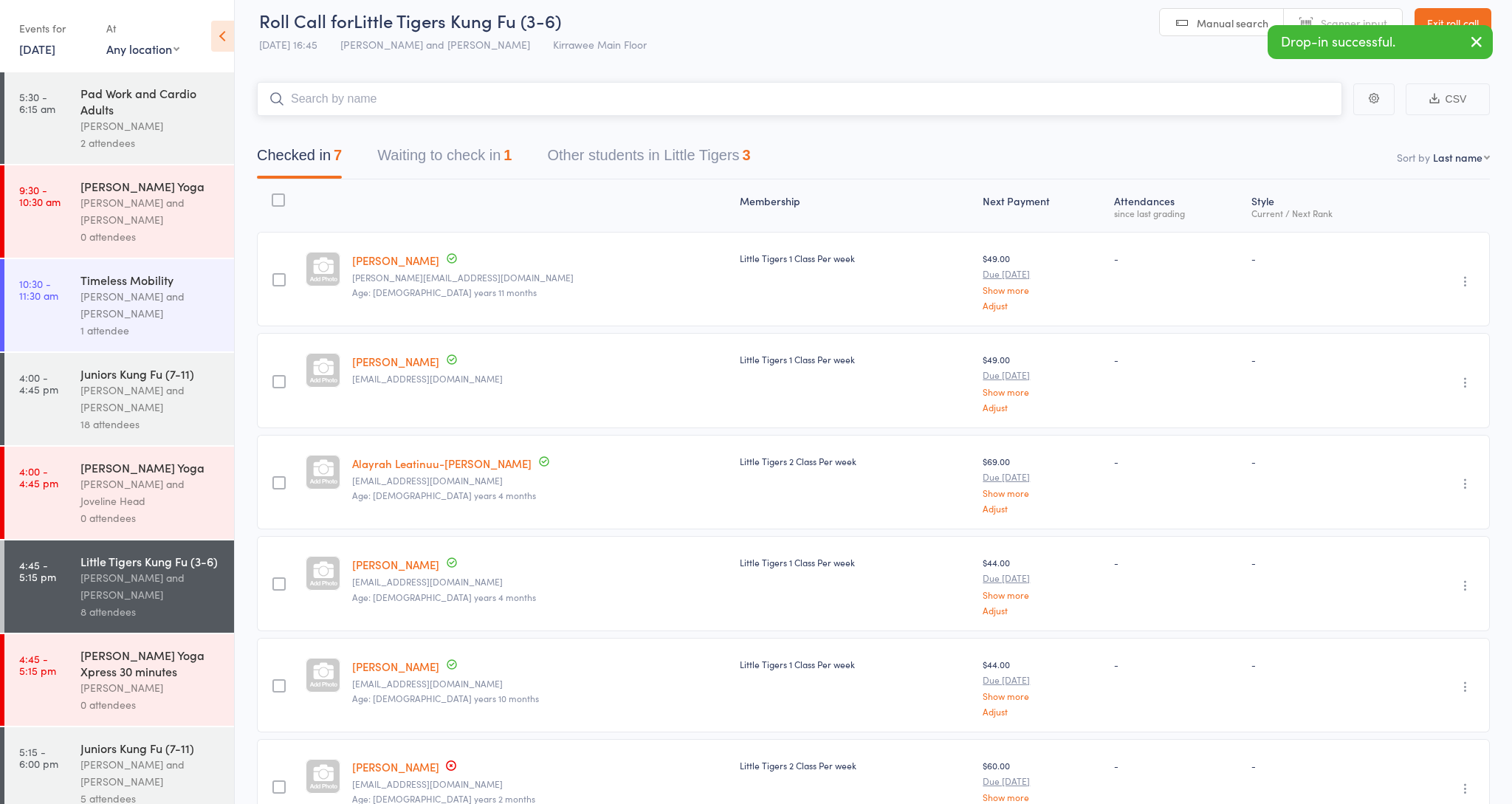
scroll to position [10, 0]
